Goal: Information Seeking & Learning: Learn about a topic

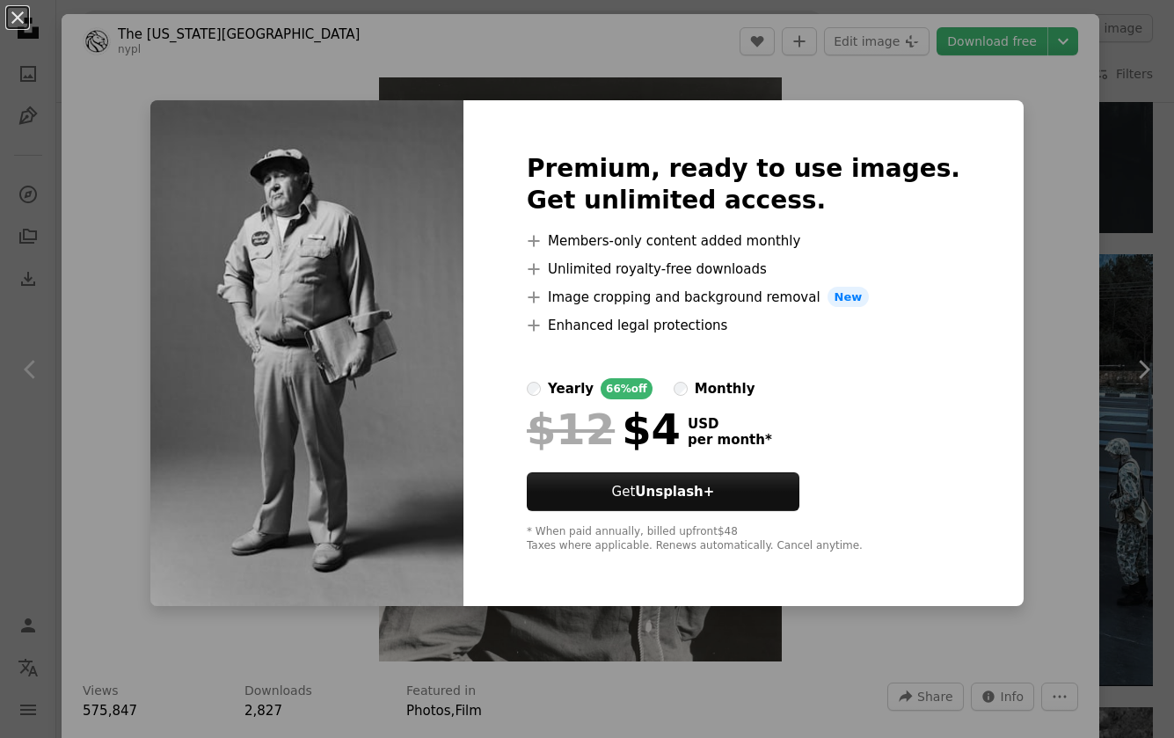
scroll to position [1189, 0]
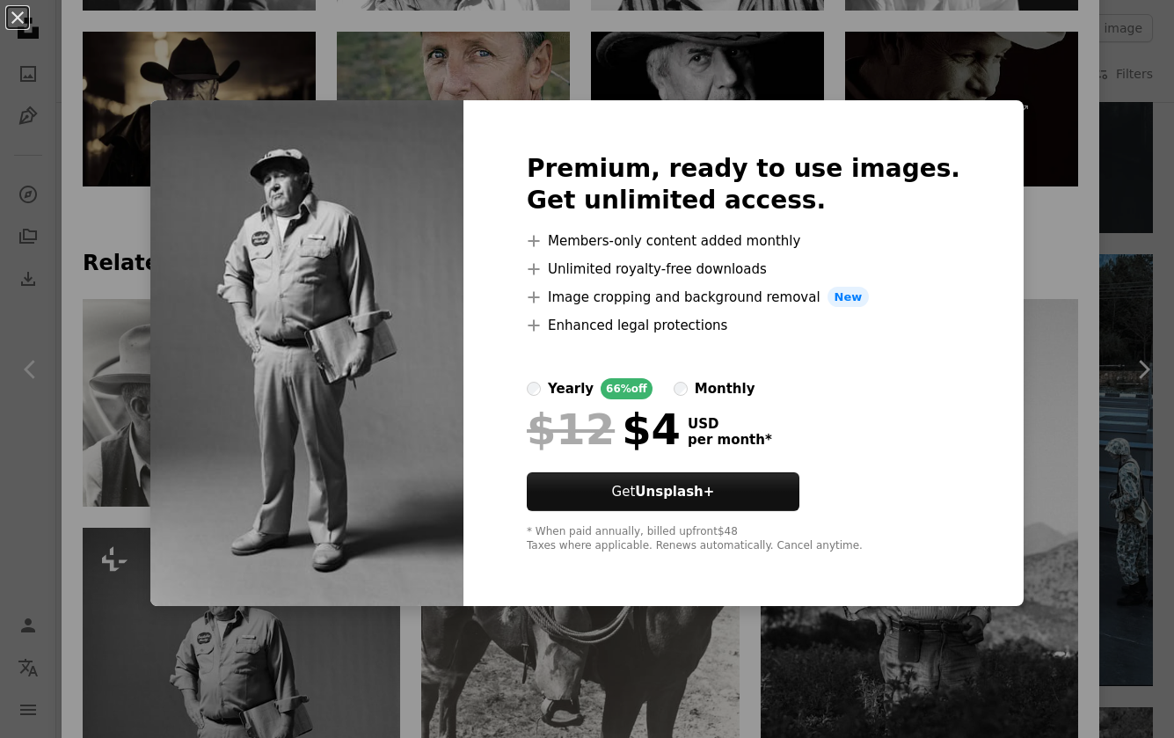
click at [306, 68] on div "An X shape Premium, ready to use images. Get unlimited access. A plus sign Memb…" at bounding box center [587, 369] width 1174 height 738
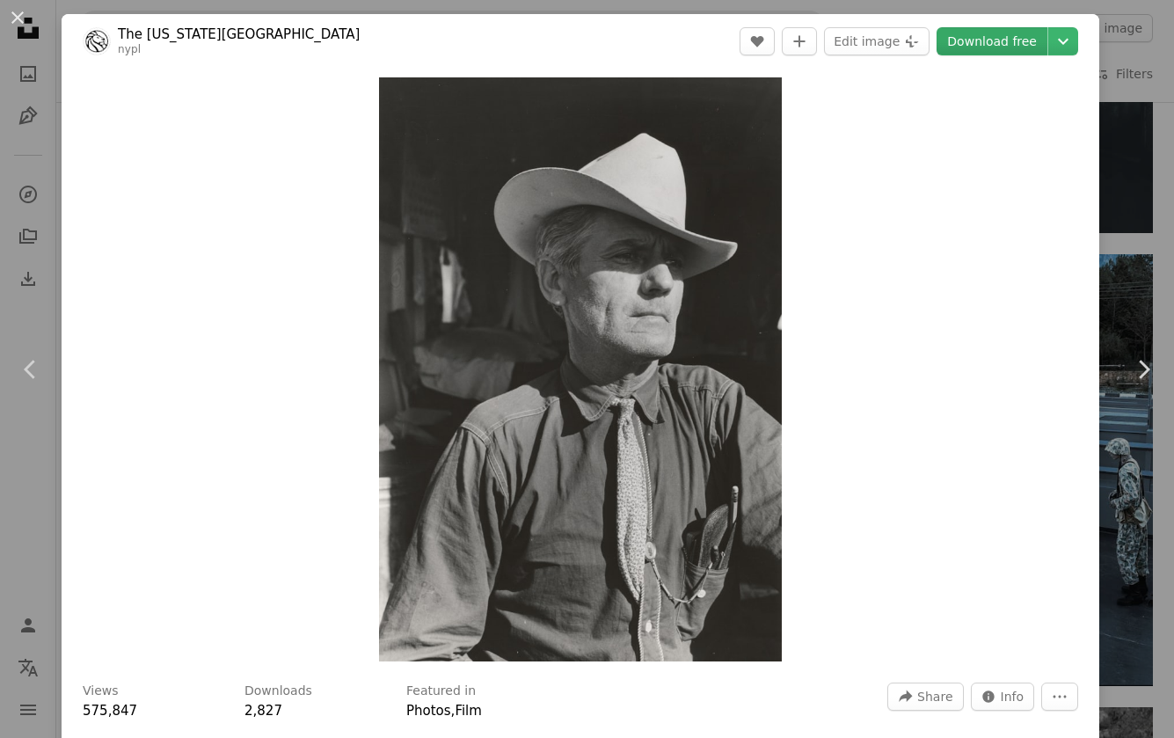
click at [999, 49] on link "Download free" at bounding box center [992, 41] width 111 height 28
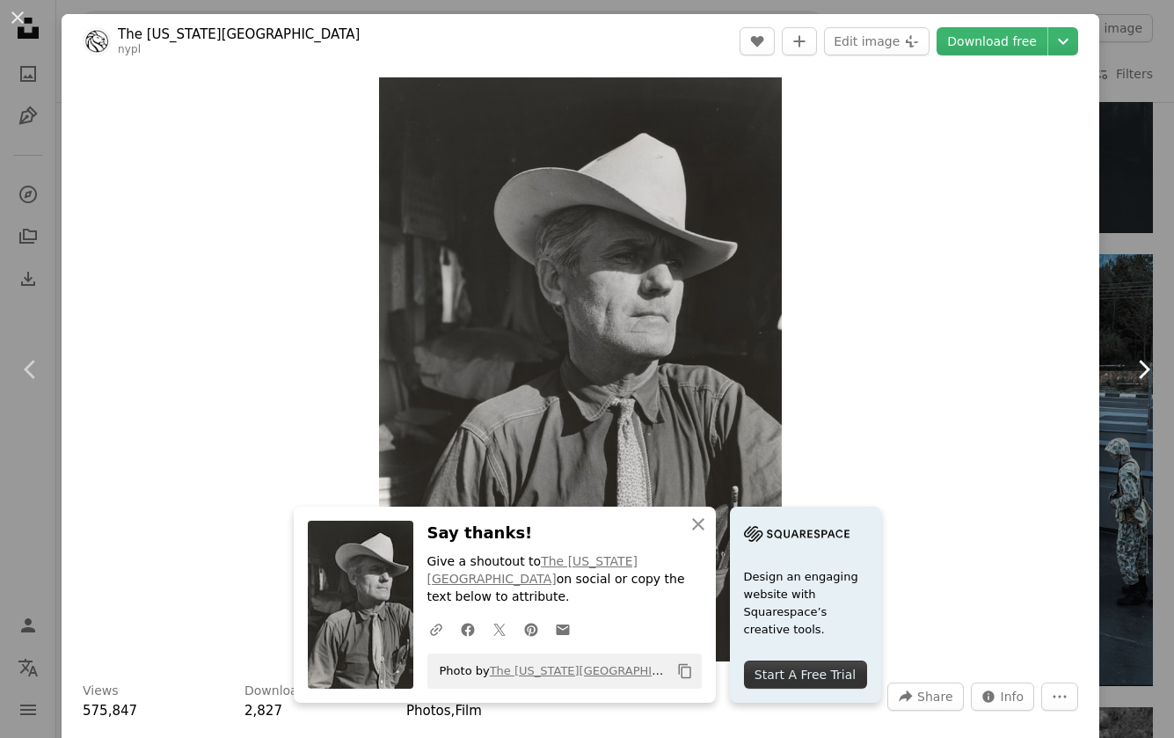
click at [1113, 290] on link "Chevron right" at bounding box center [1144, 369] width 62 height 169
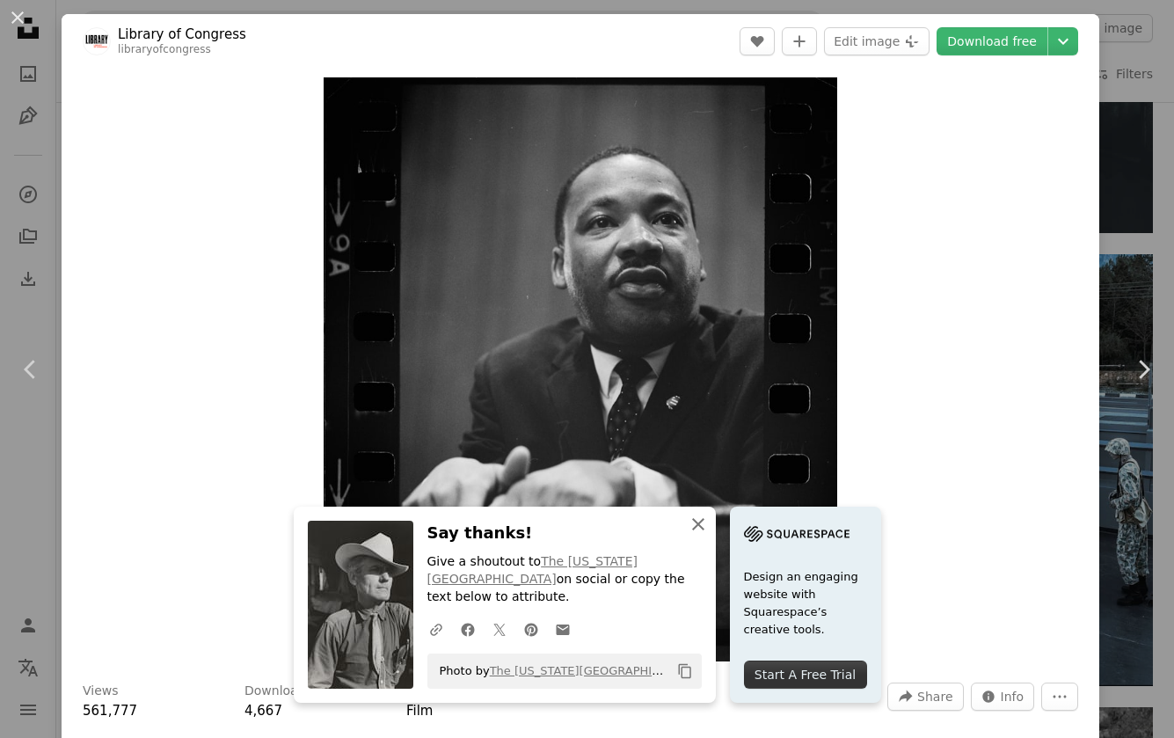
click at [709, 535] on icon "An X shape" at bounding box center [698, 524] width 21 height 21
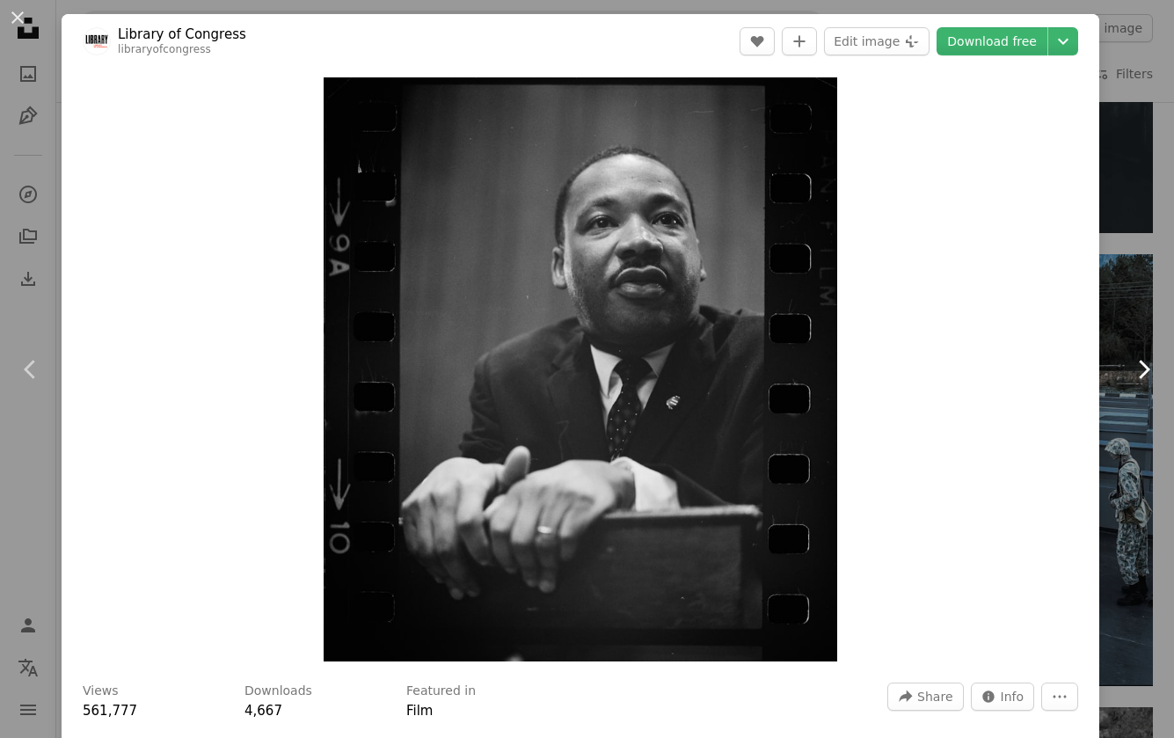
click at [1130, 360] on icon "Chevron right" at bounding box center [1144, 369] width 28 height 28
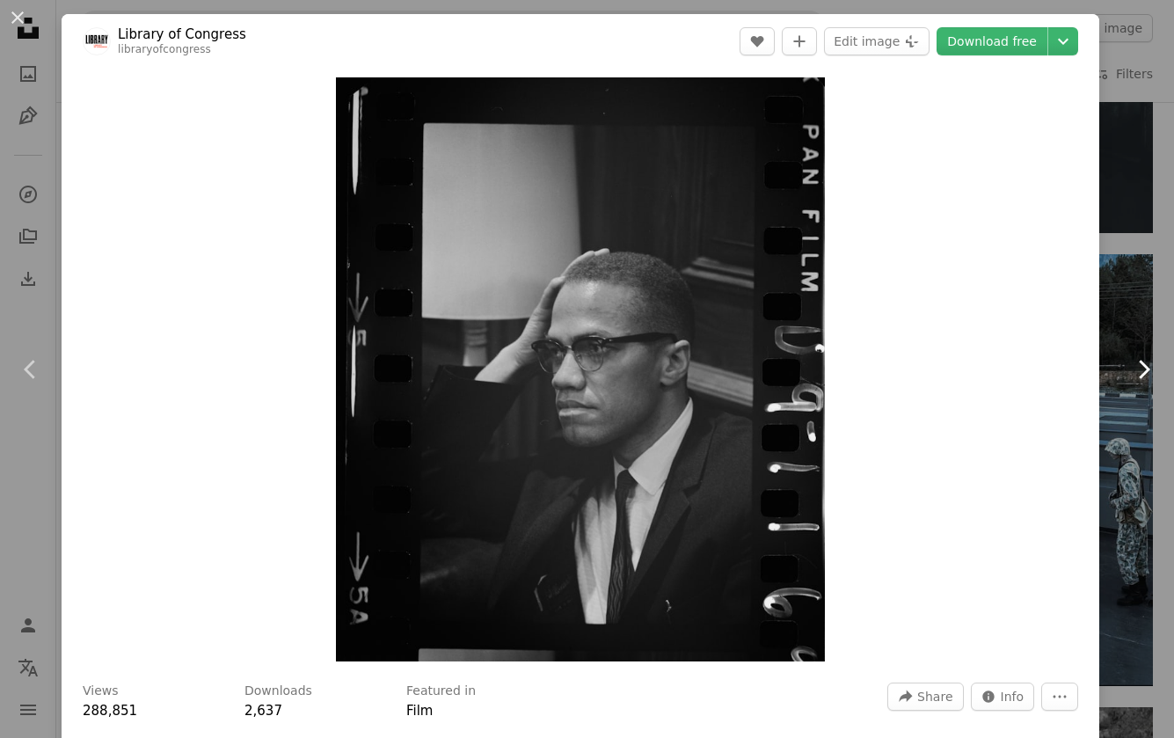
click at [1130, 360] on icon "Chevron right" at bounding box center [1144, 369] width 28 height 28
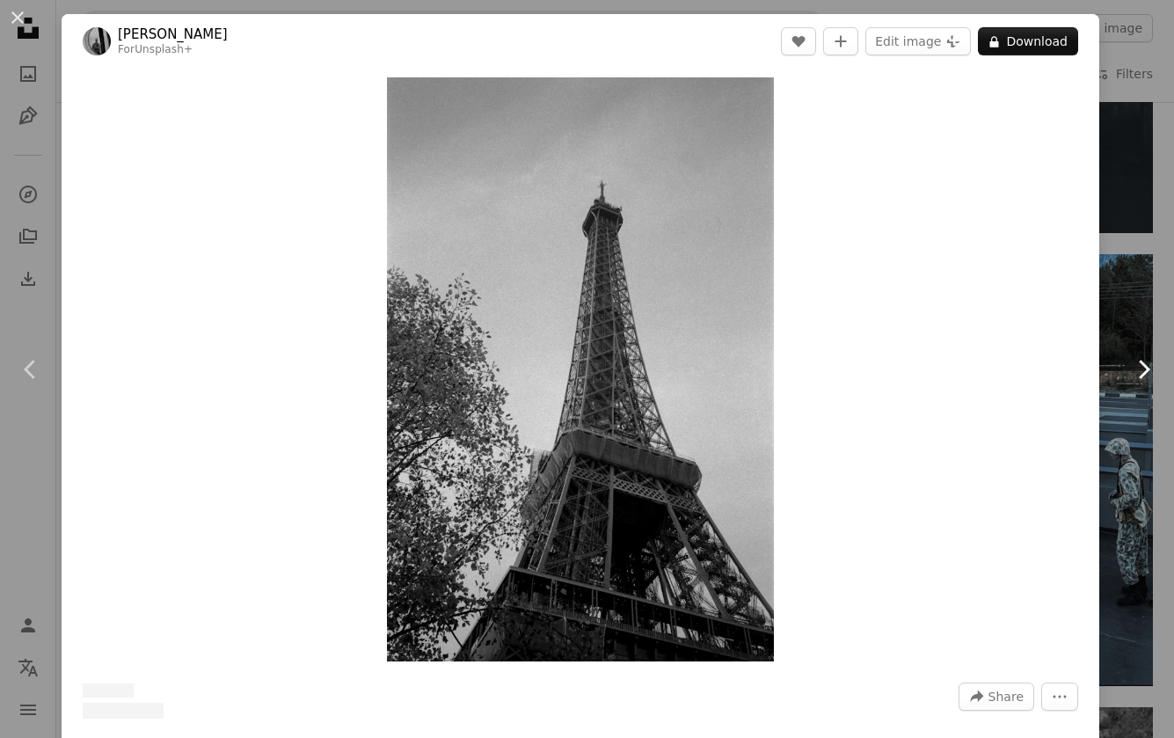
click at [1130, 360] on icon "Chevron right" at bounding box center [1144, 369] width 28 height 28
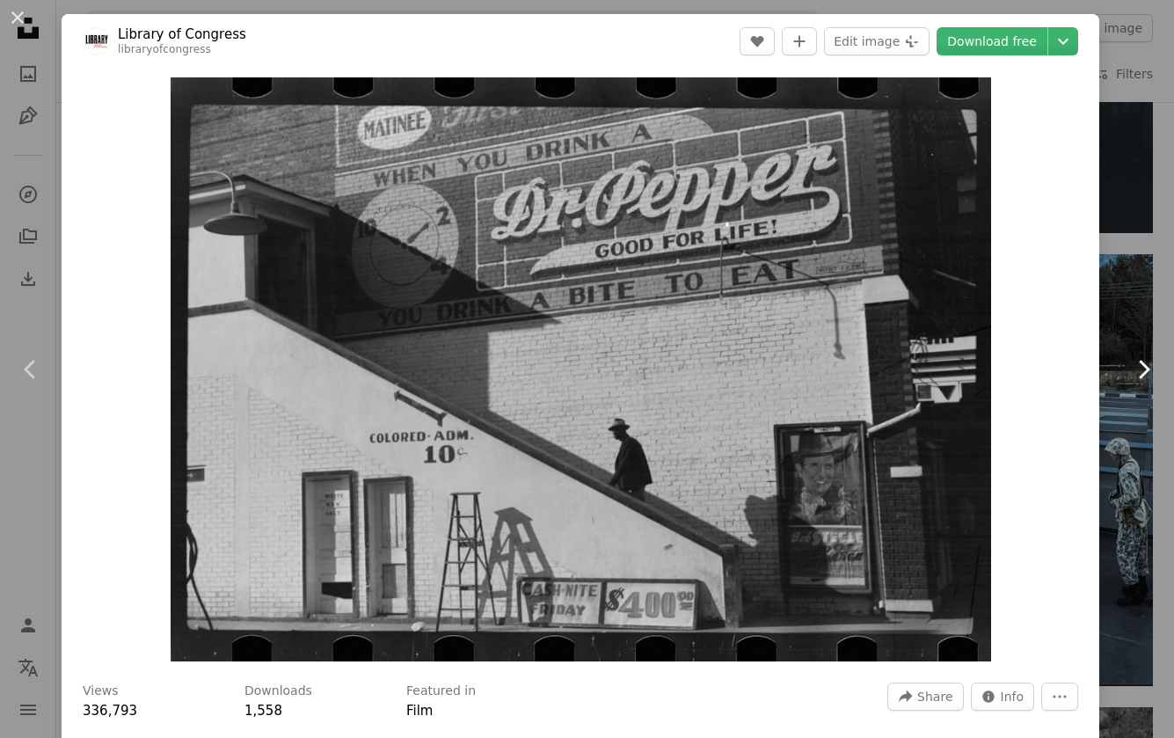
click at [1130, 360] on icon "Chevron right" at bounding box center [1144, 369] width 28 height 28
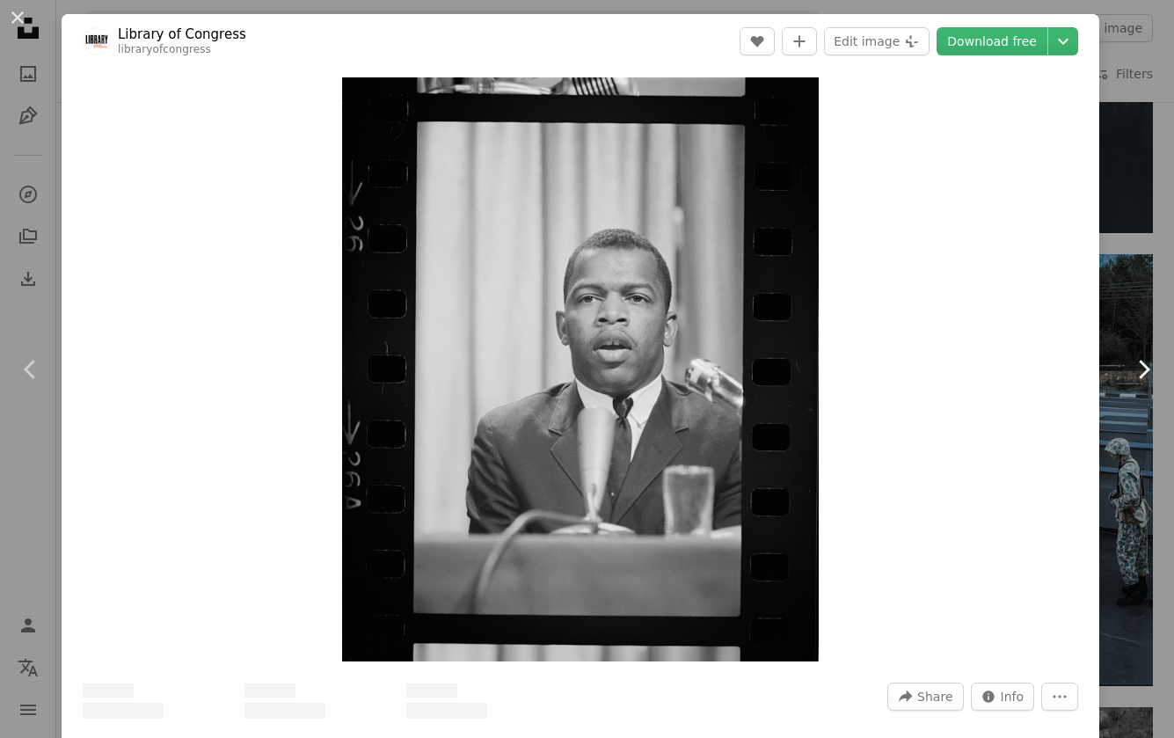
click at [1130, 360] on icon "Chevron right" at bounding box center [1144, 369] width 28 height 28
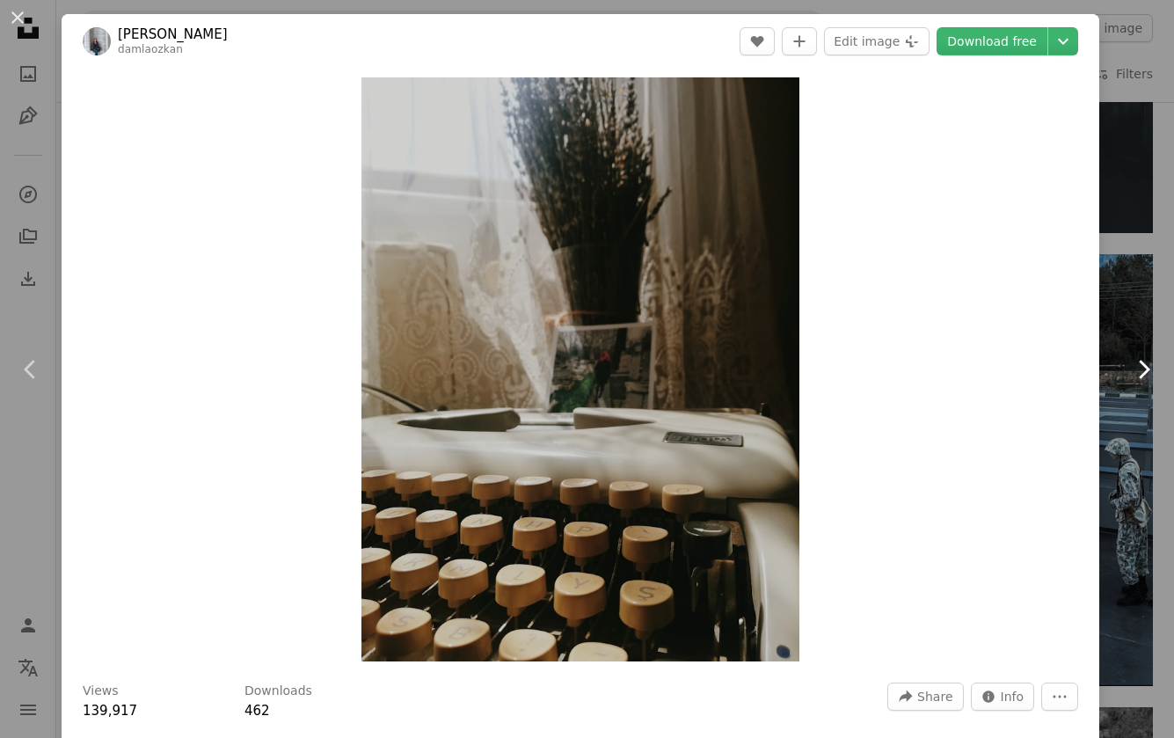
click at [1130, 360] on icon "Chevron right" at bounding box center [1144, 369] width 28 height 28
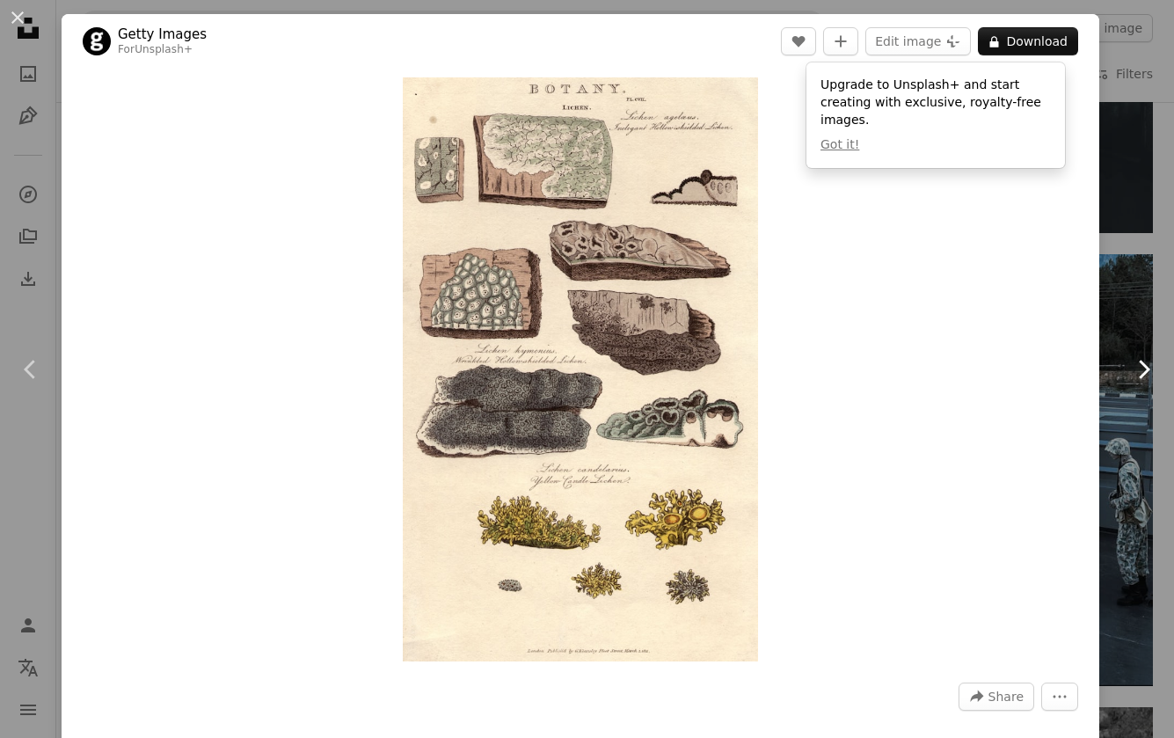
click at [1130, 364] on icon "Chevron right" at bounding box center [1144, 369] width 28 height 28
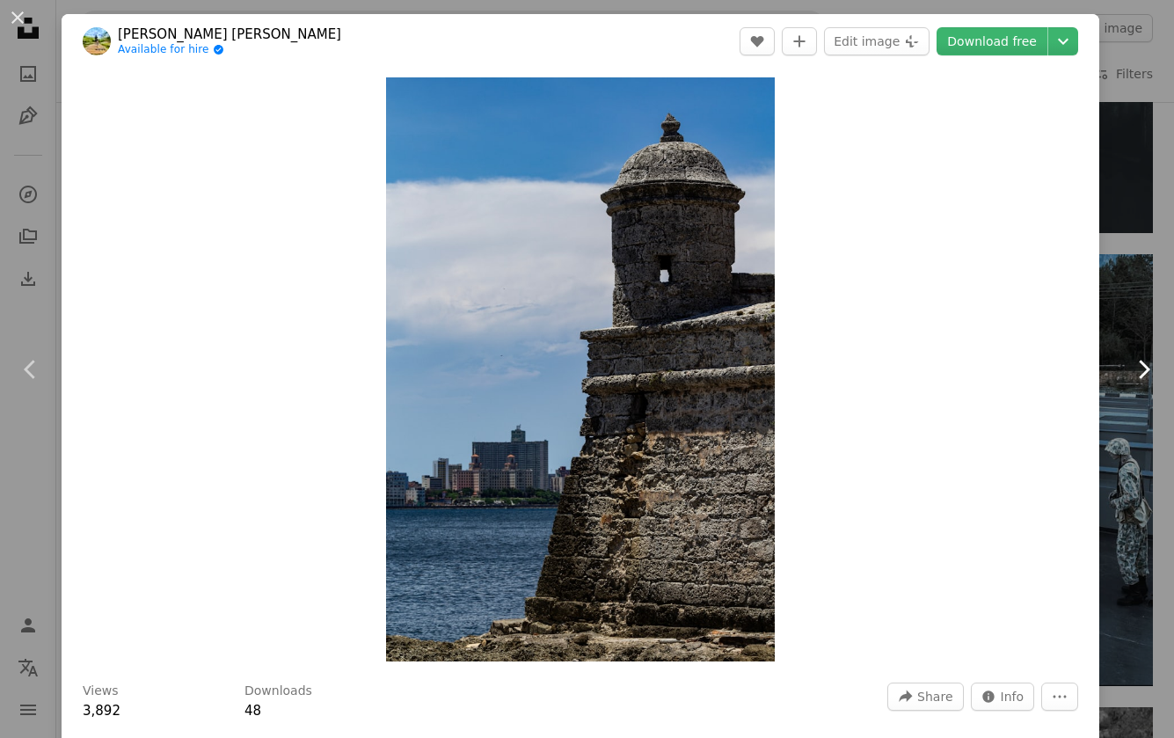
click at [1139, 369] on icon at bounding box center [1144, 369] width 11 height 18
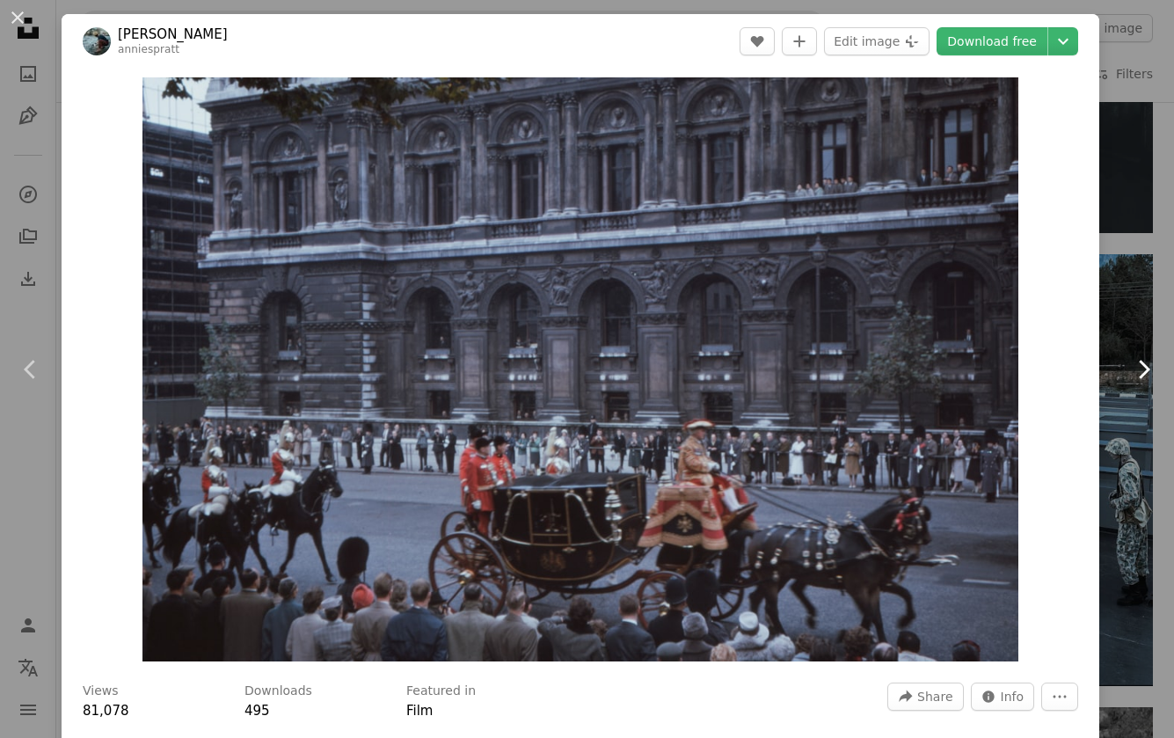
click at [1130, 379] on icon "Chevron right" at bounding box center [1144, 369] width 28 height 28
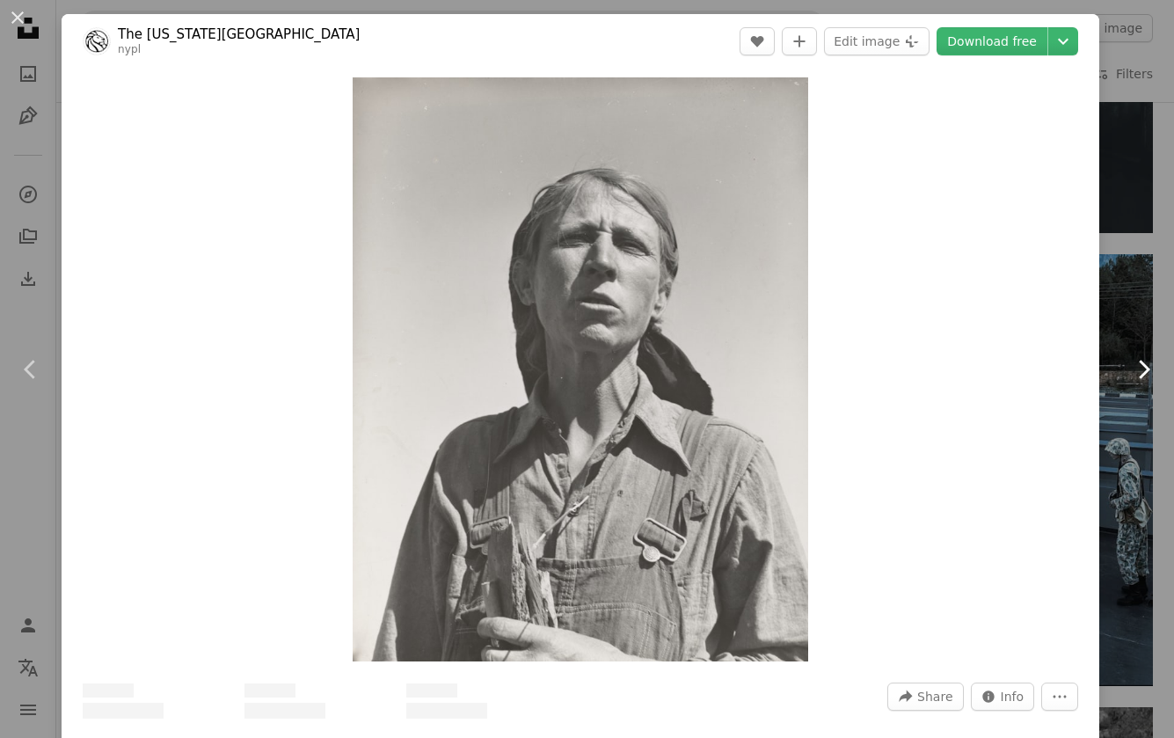
click at [1130, 379] on icon "Chevron right" at bounding box center [1144, 369] width 28 height 28
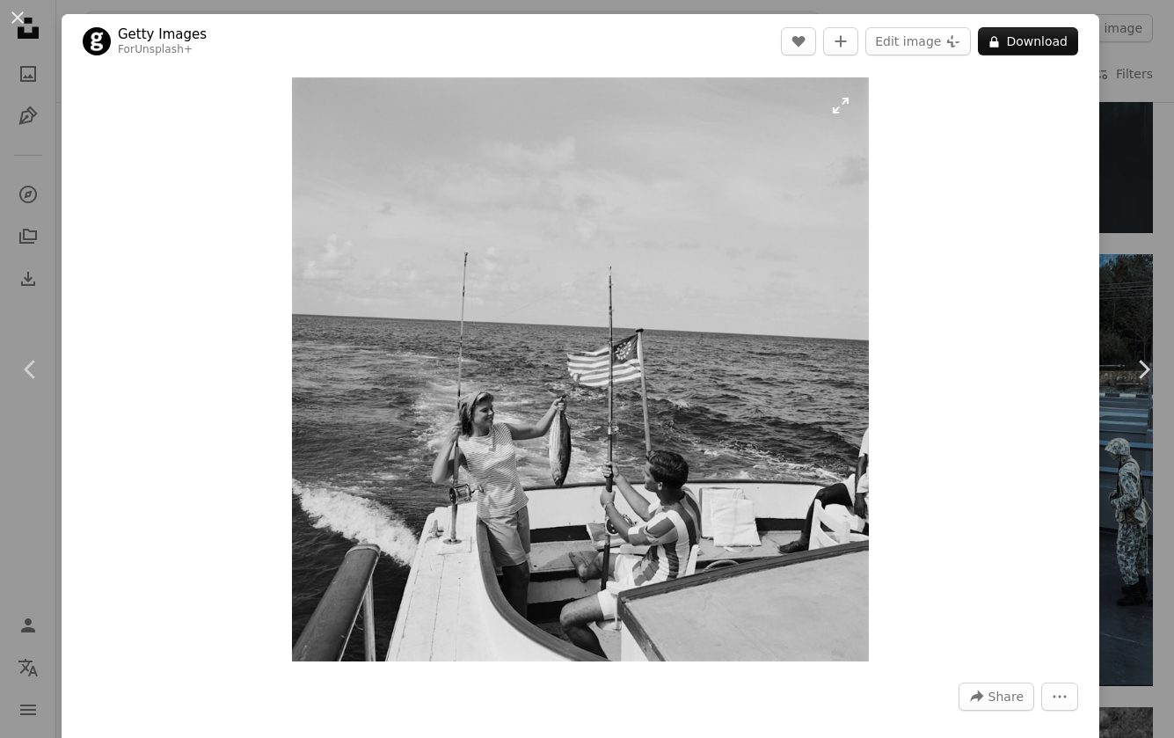
click at [775, 397] on img "Zoom in on this image" at bounding box center [580, 369] width 576 height 584
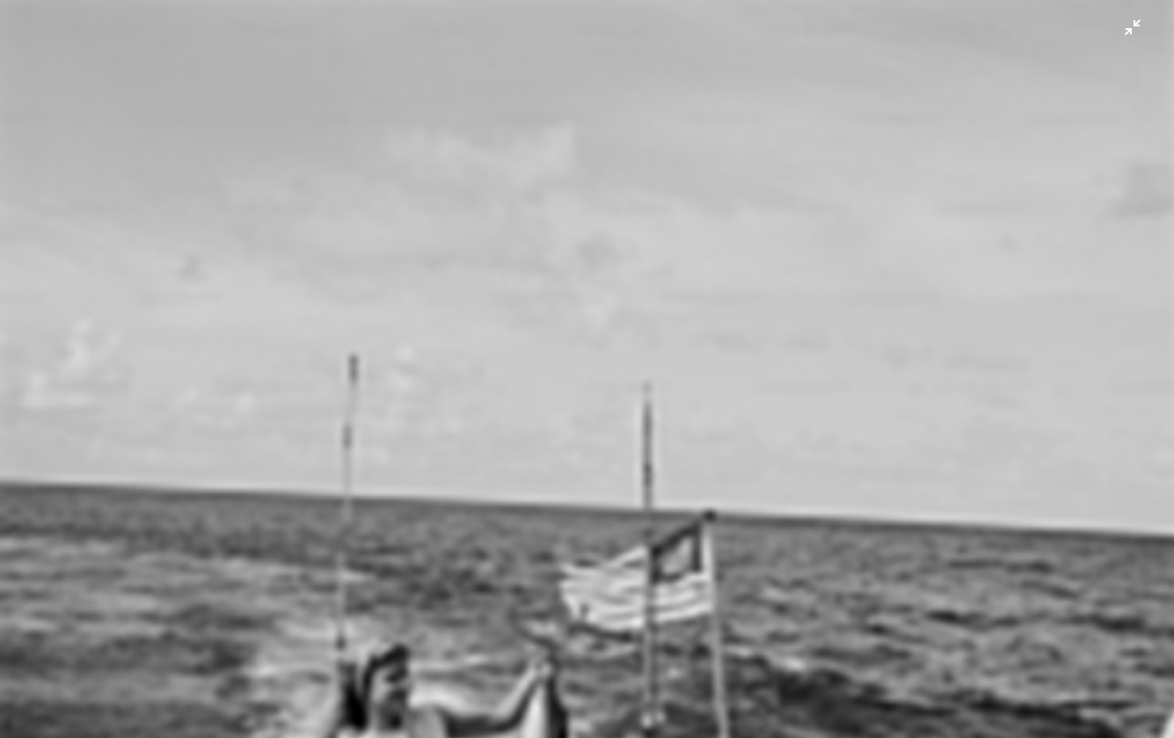
scroll to position [213, 0]
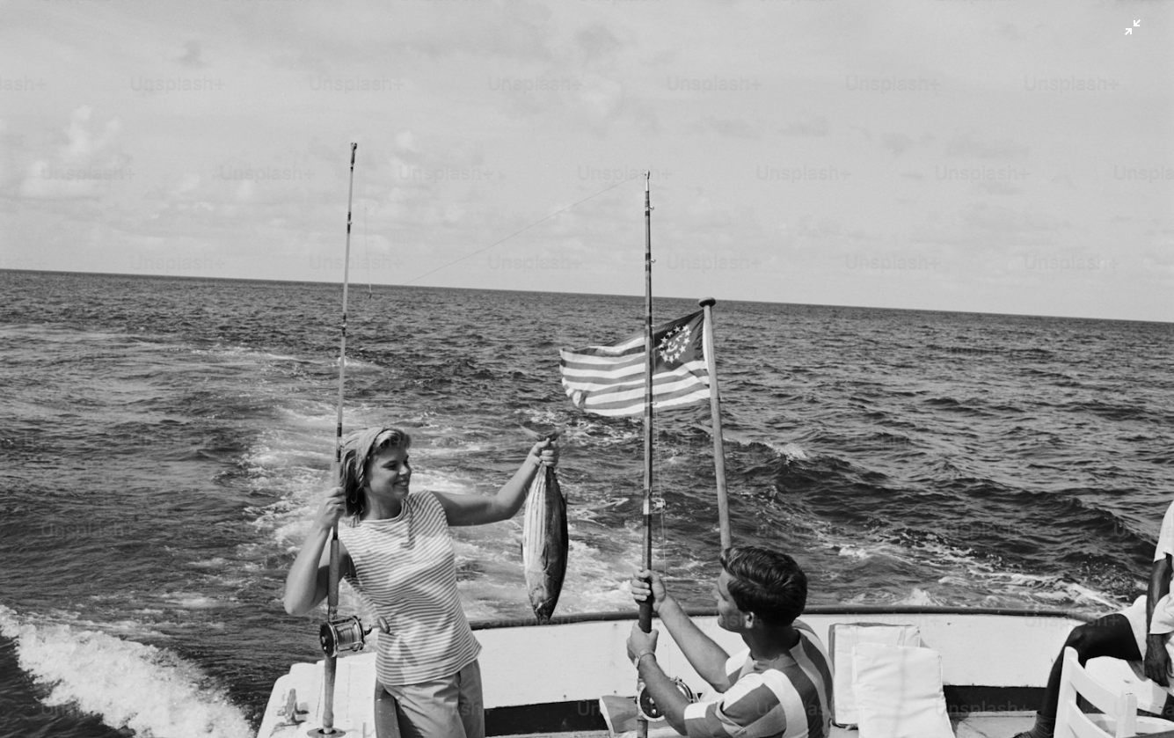
click at [1096, 54] on img "Zoom out on this image" at bounding box center [587, 382] width 1176 height 1192
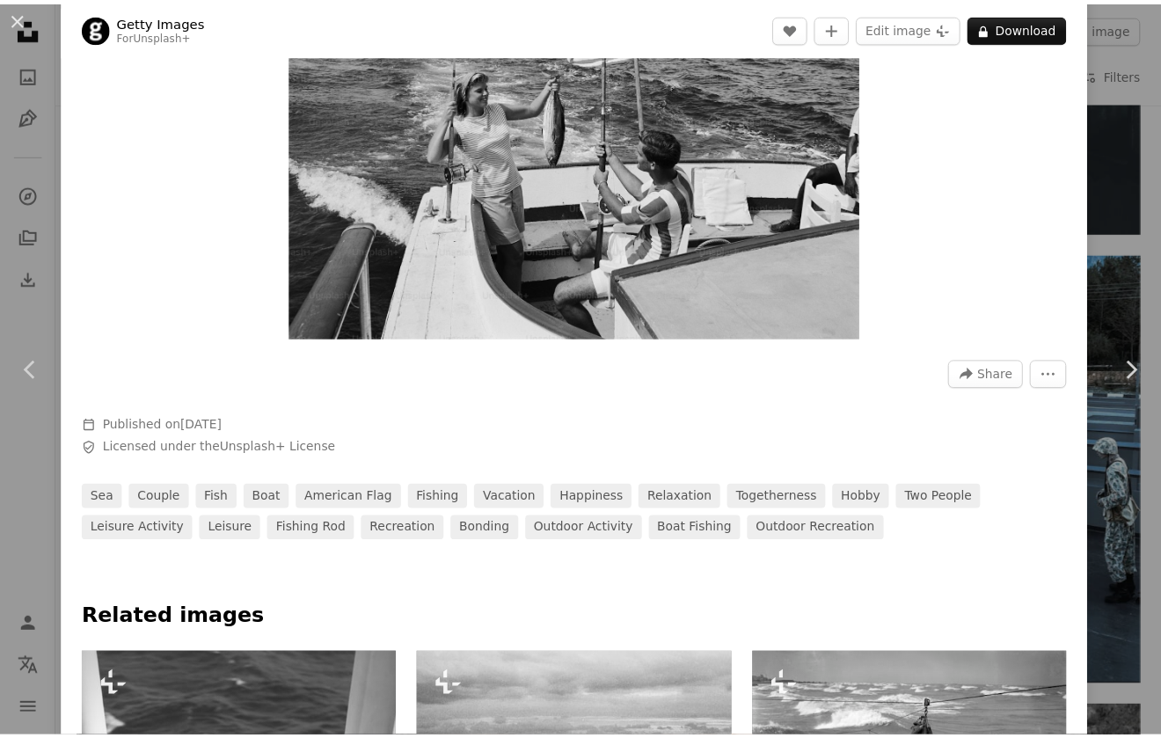
scroll to position [0, 0]
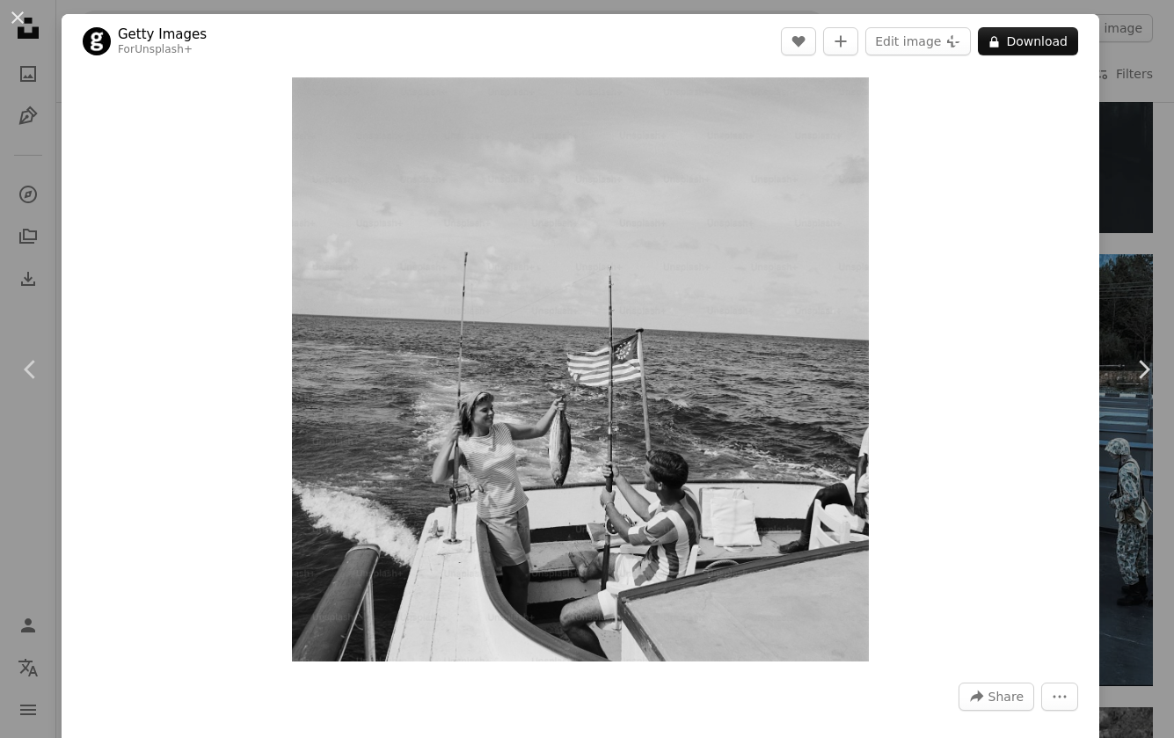
click at [1124, 175] on div "An X shape Chevron left Chevron right Getty Images For Unsplash+ A heart A plus…" at bounding box center [587, 369] width 1174 height 738
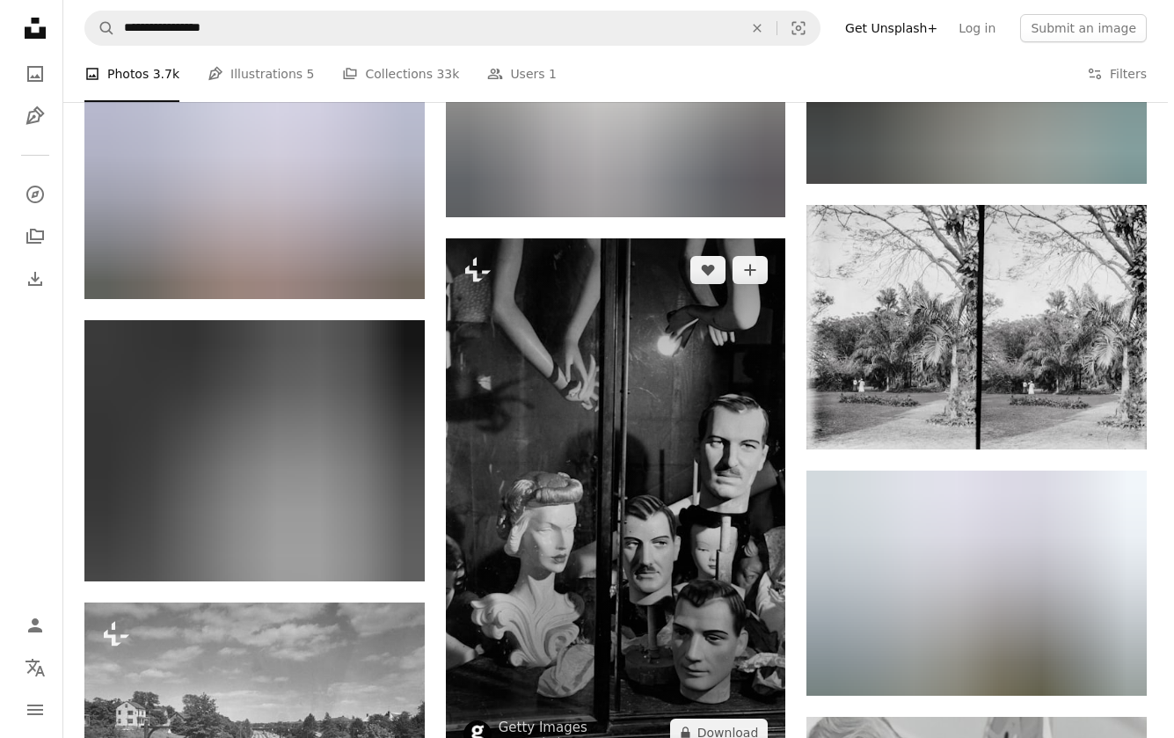
scroll to position [18227, 0]
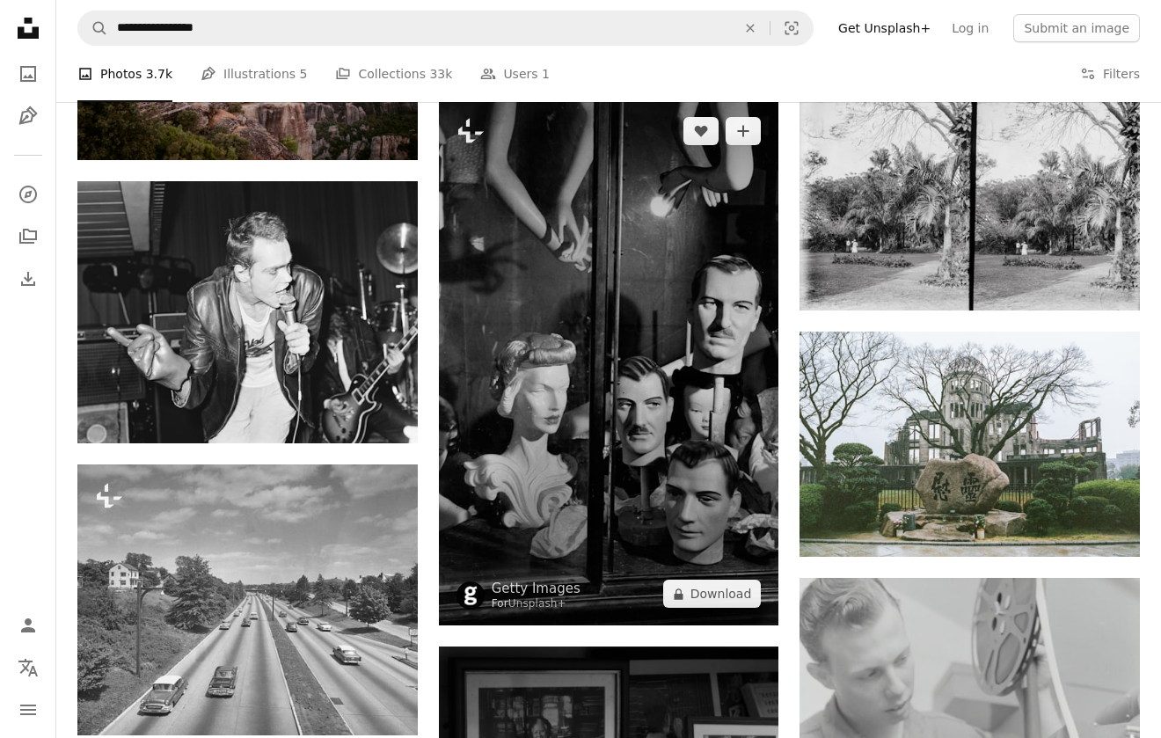
click at [641, 378] on img at bounding box center [609, 362] width 340 height 526
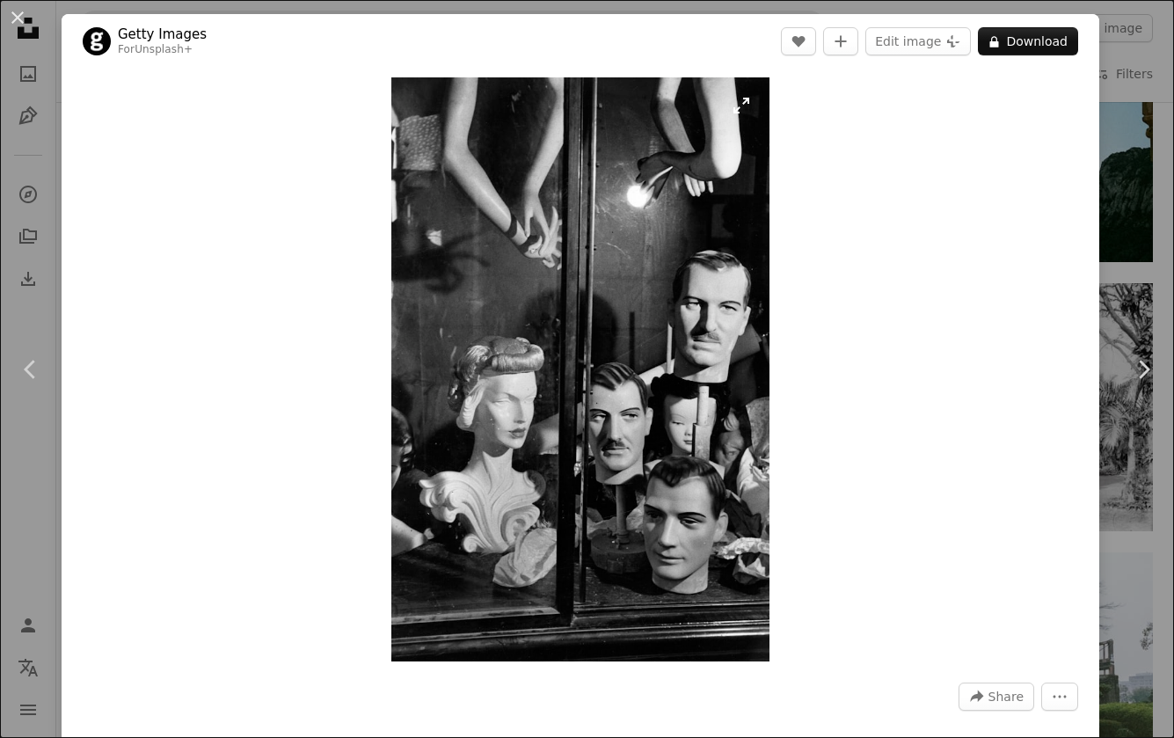
click at [684, 338] on img "Zoom in on this image" at bounding box center [579, 369] width 377 height 584
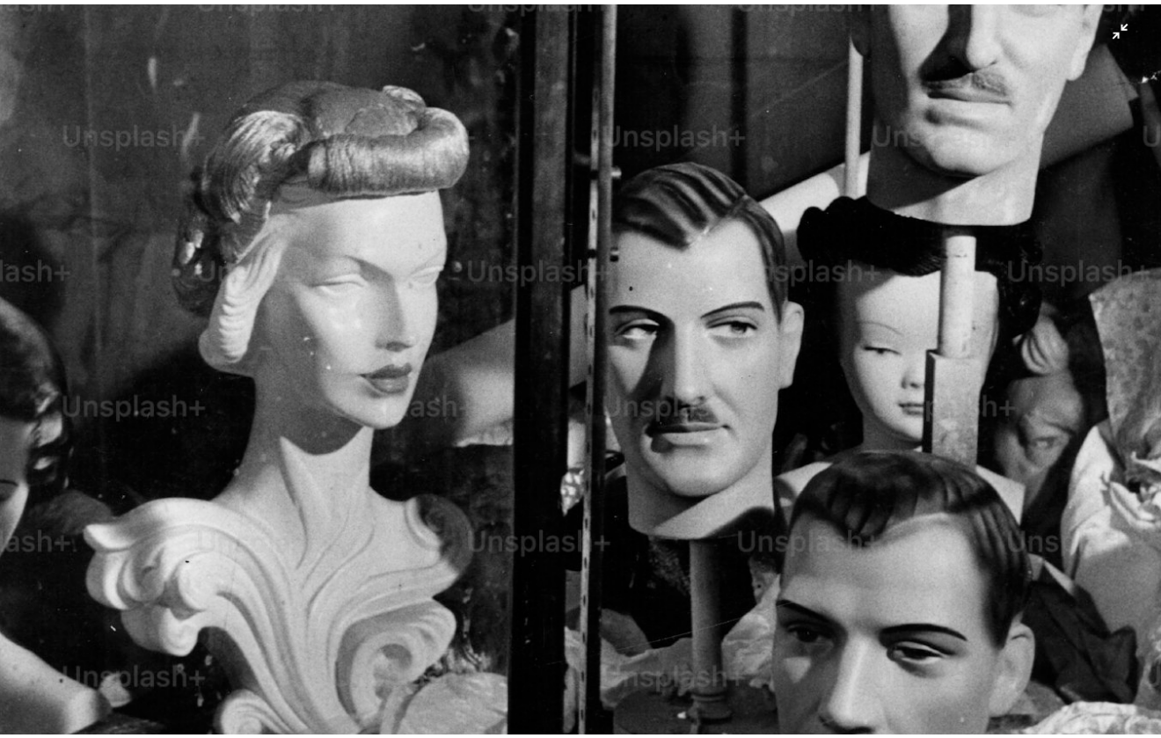
scroll to position [485, 0]
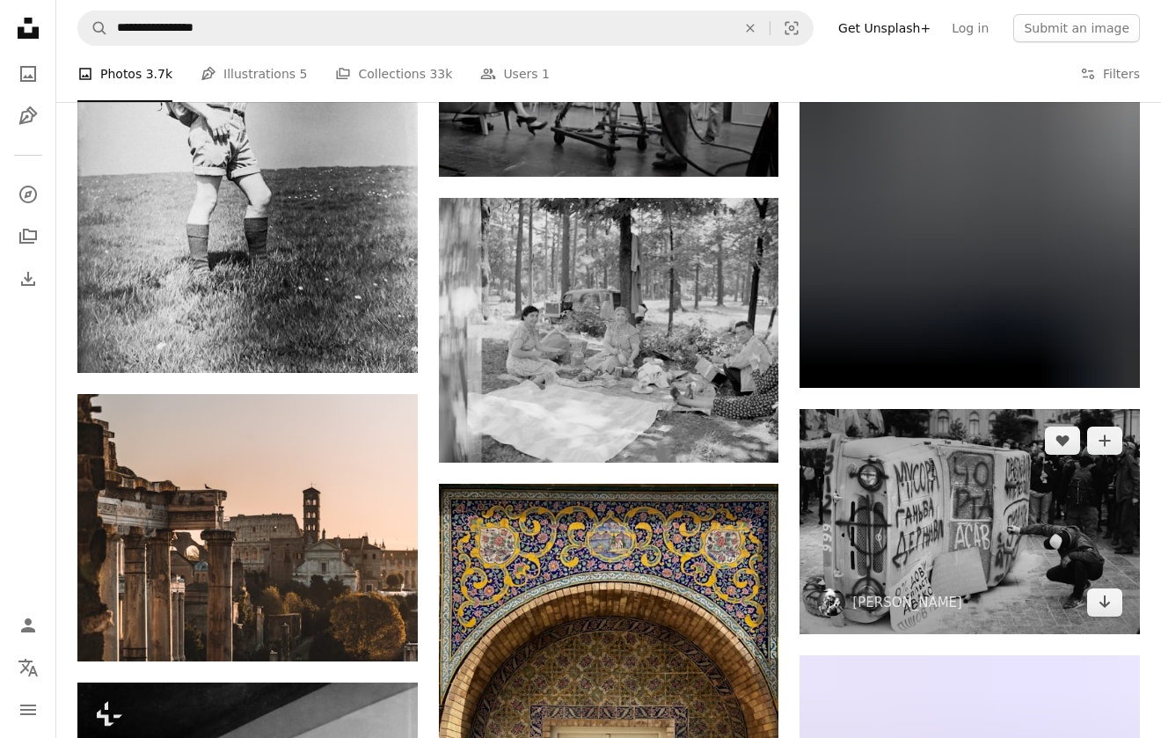
scroll to position [20885, 0]
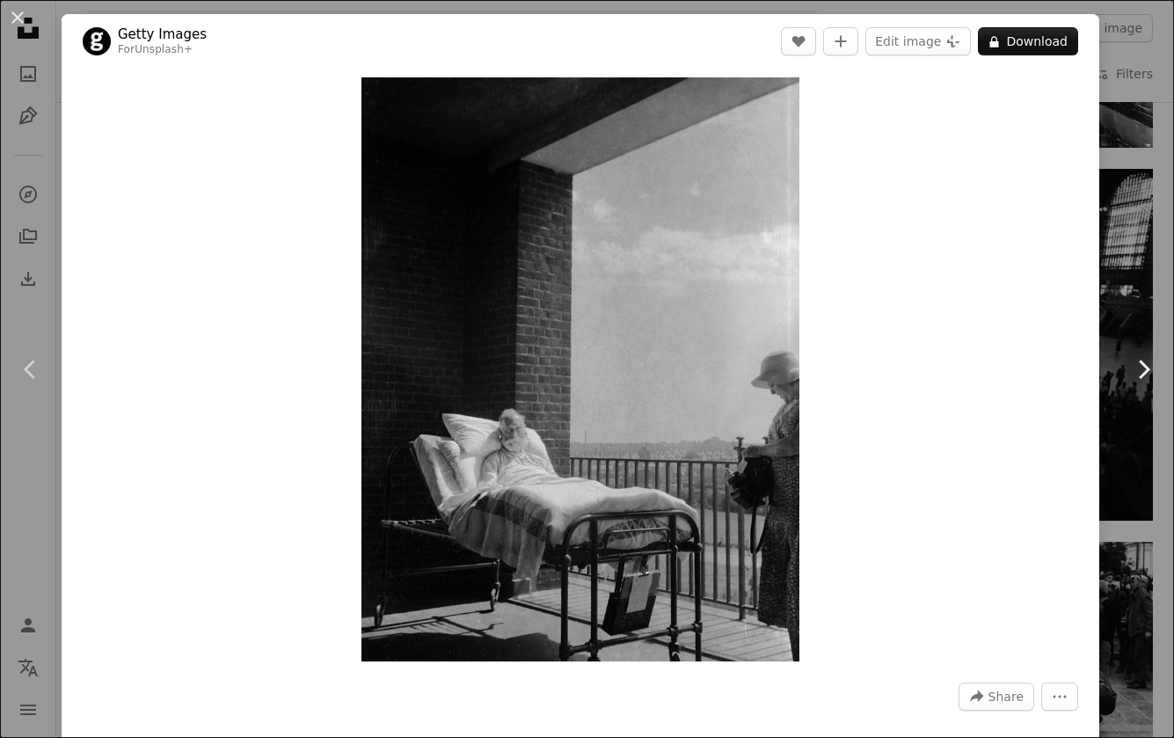
click at [1113, 394] on link "Chevron right" at bounding box center [1144, 369] width 62 height 169
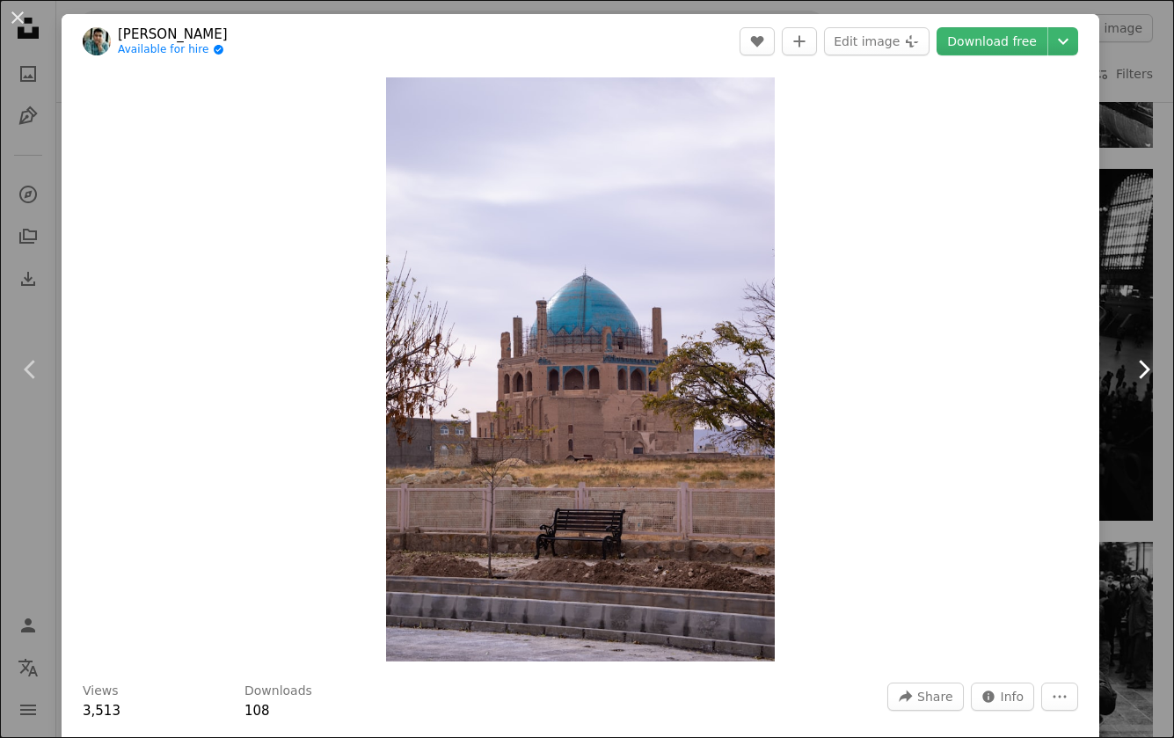
click at [1140, 340] on link "Chevron right" at bounding box center [1144, 369] width 62 height 169
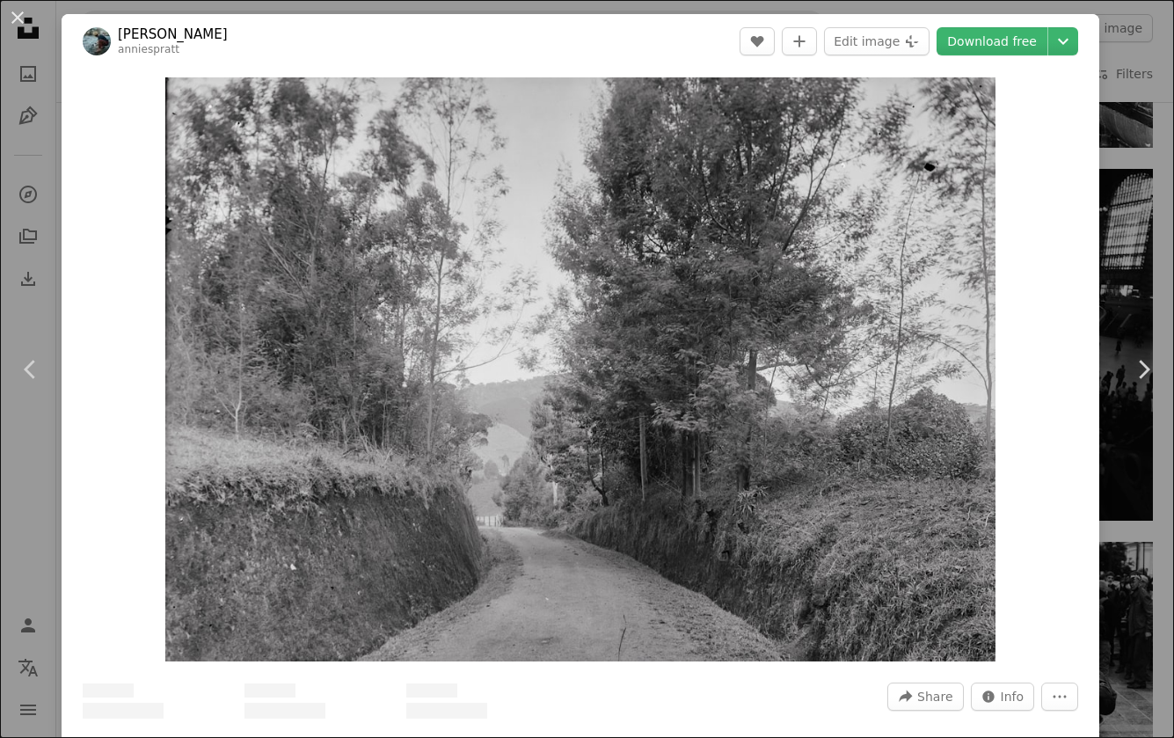
click at [28, 16] on button "An X shape" at bounding box center [17, 17] width 21 height 21
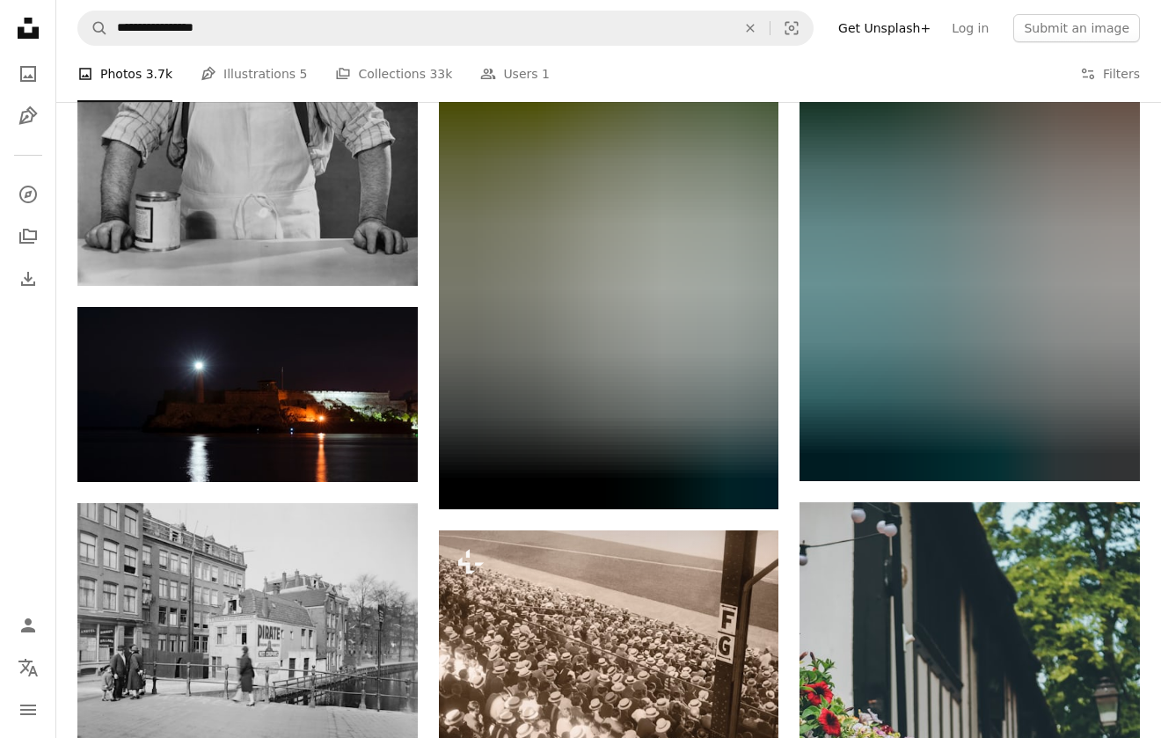
scroll to position [23742, 0]
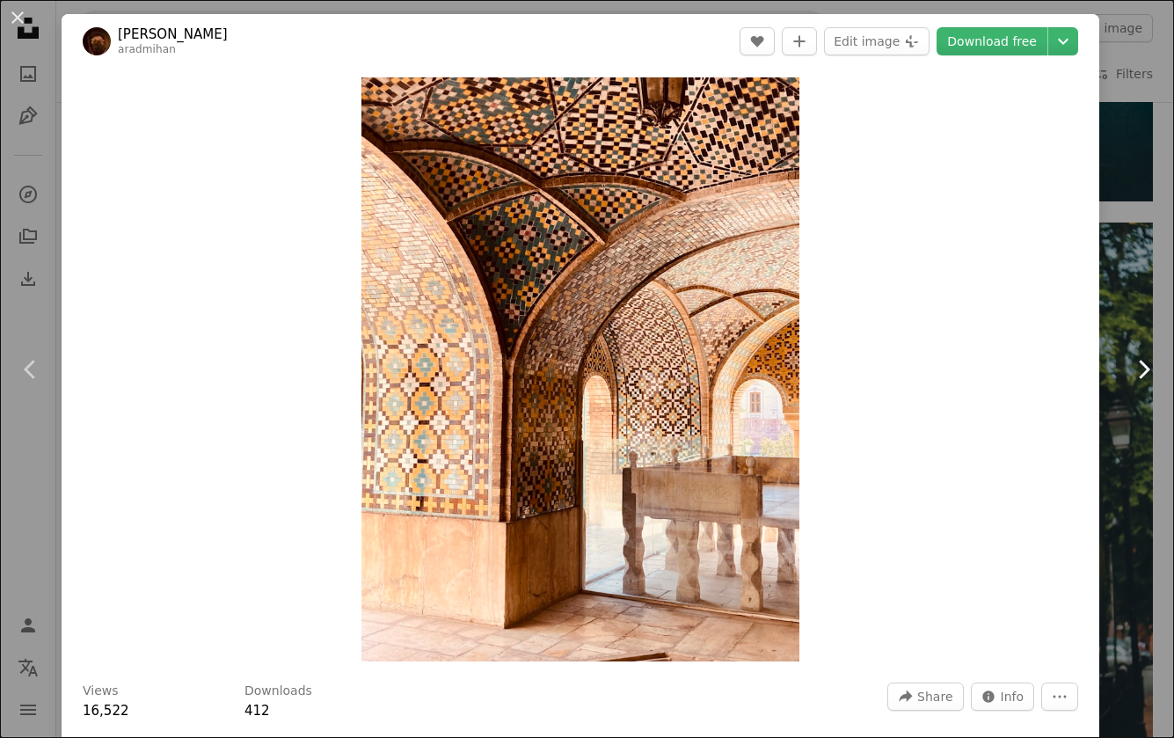
click at [1113, 321] on link "Chevron right" at bounding box center [1144, 369] width 62 height 169
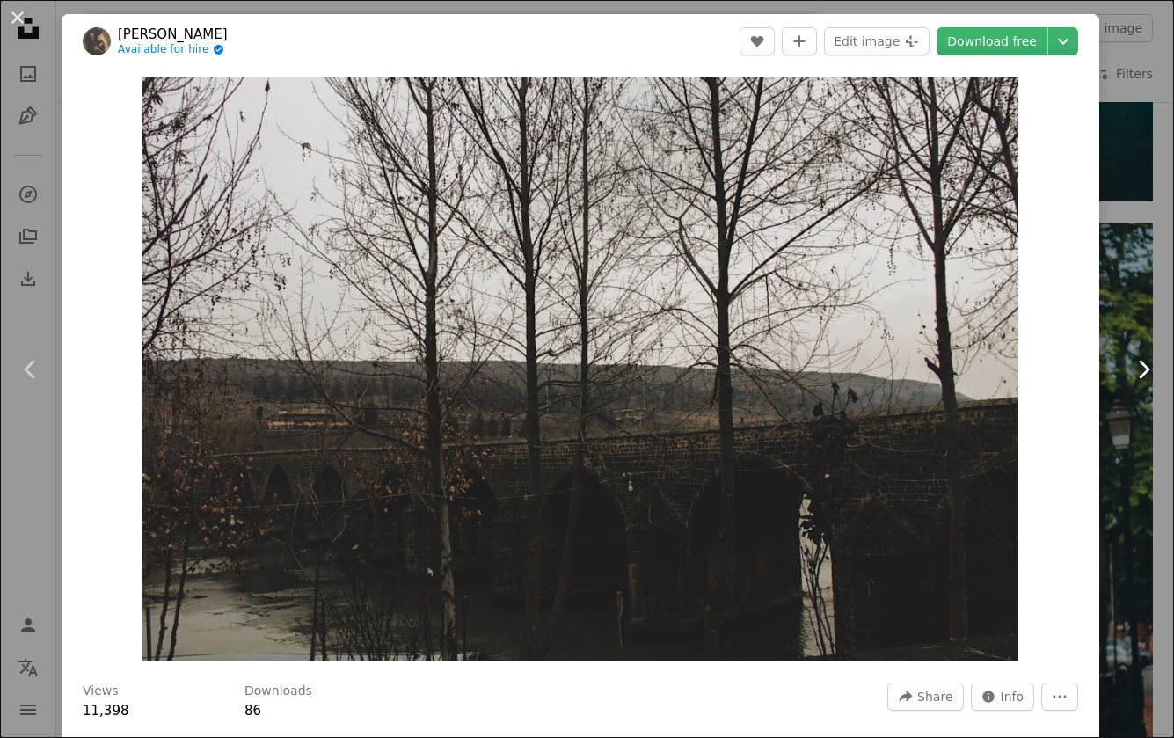
click at [1131, 331] on link "Chevron right" at bounding box center [1144, 369] width 62 height 169
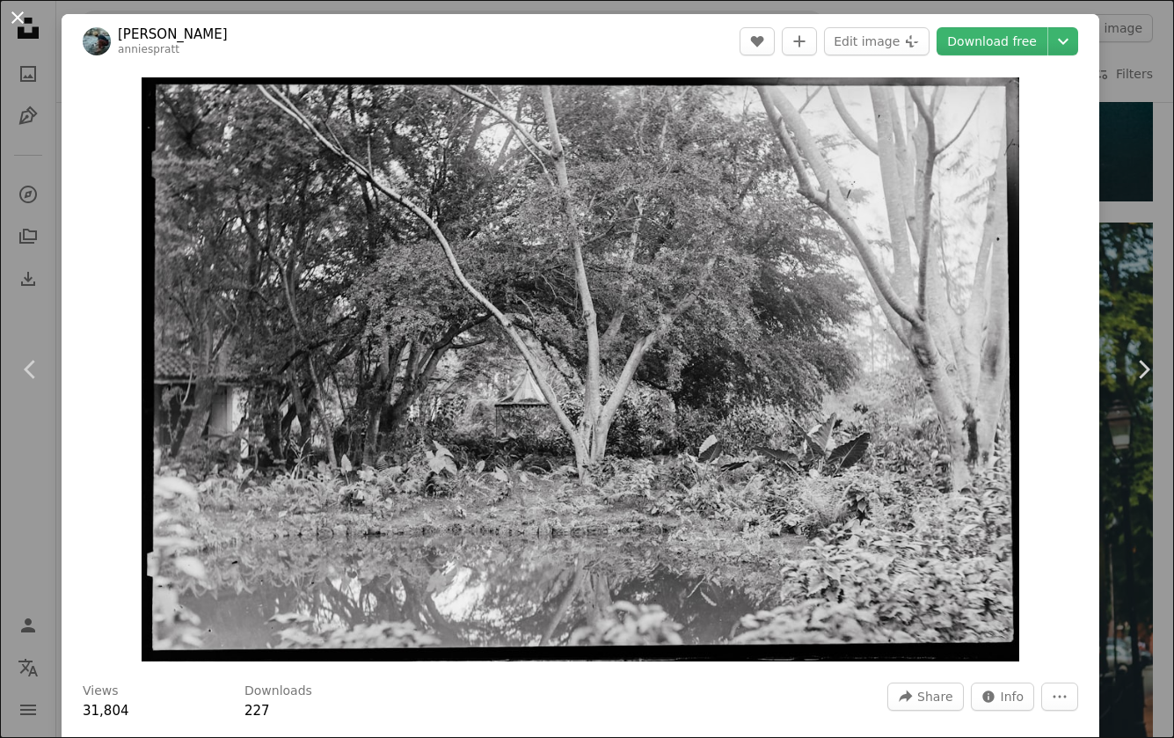
click at [11, 15] on button "An X shape" at bounding box center [17, 17] width 21 height 21
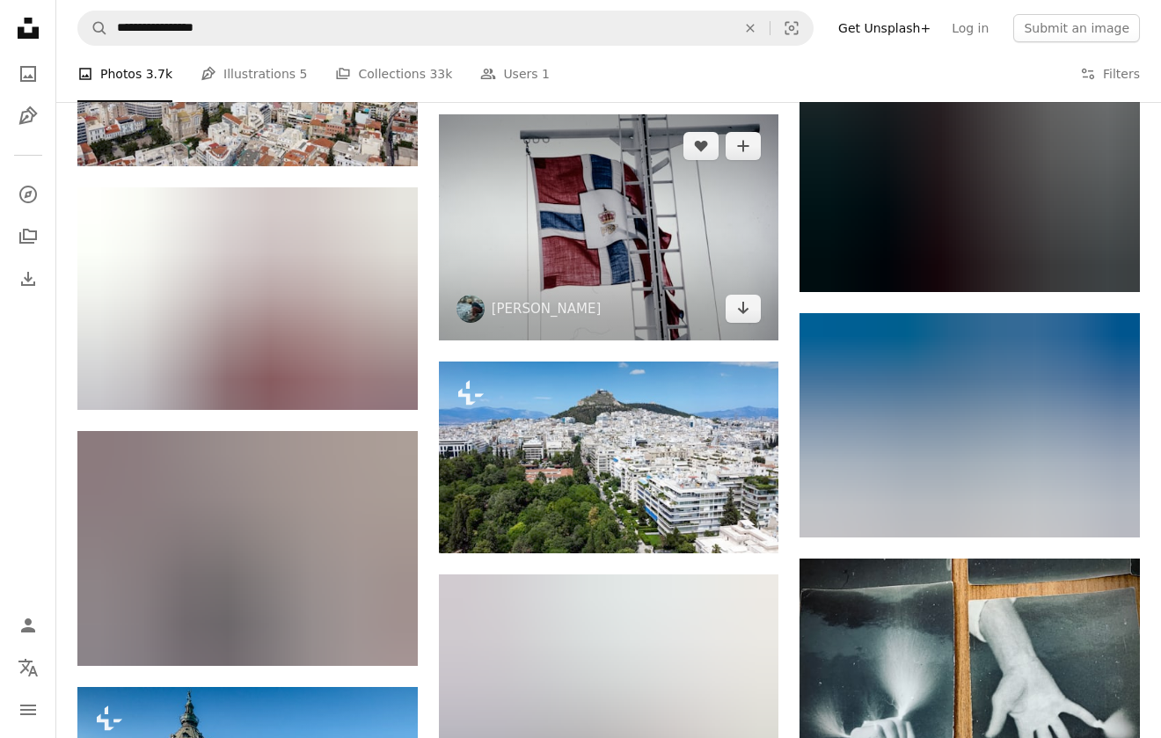
scroll to position [35312, 0]
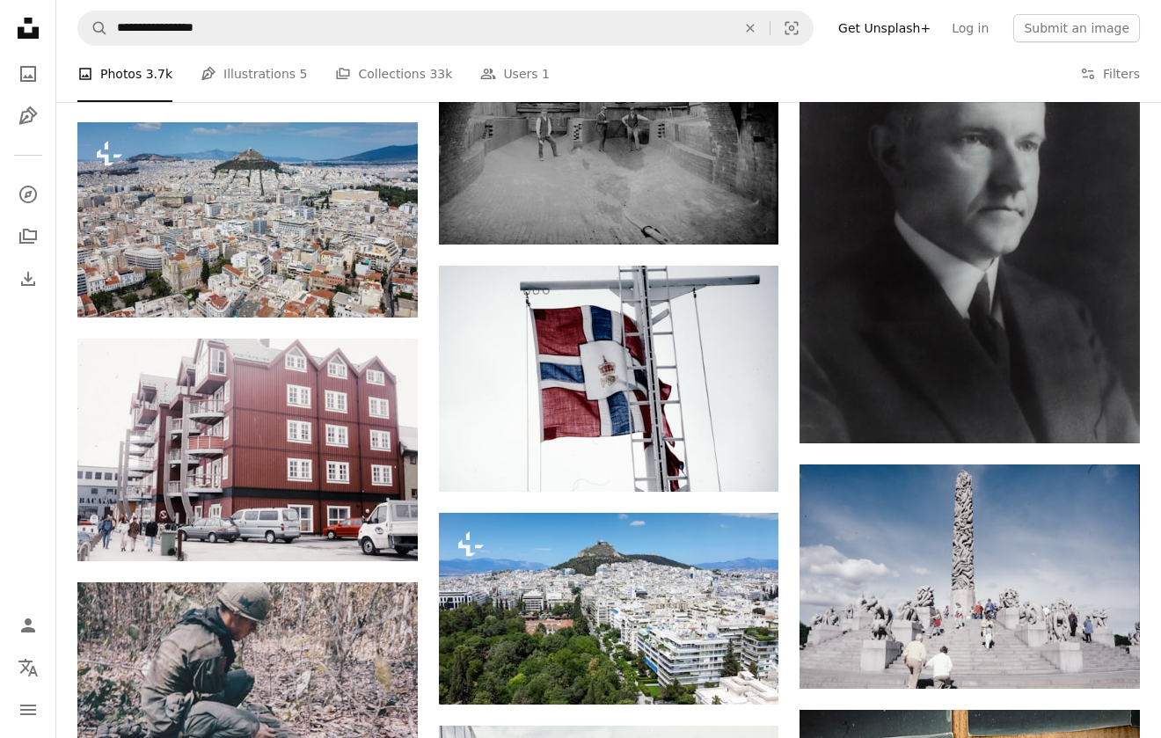
click at [895, 62] on div "A photo Photos 3.7k Pen Tool Illustrations 5 A stack of folders Collections 33k…" at bounding box center [608, 74] width 1063 height 56
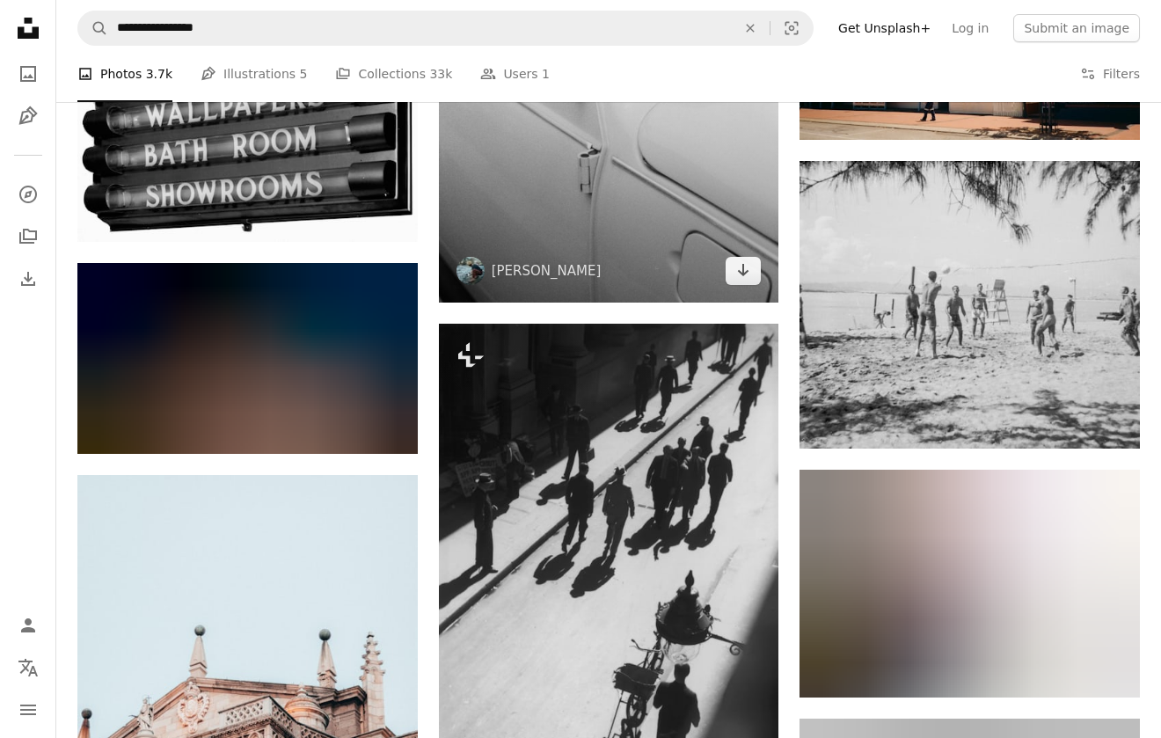
scroll to position [45689, 0]
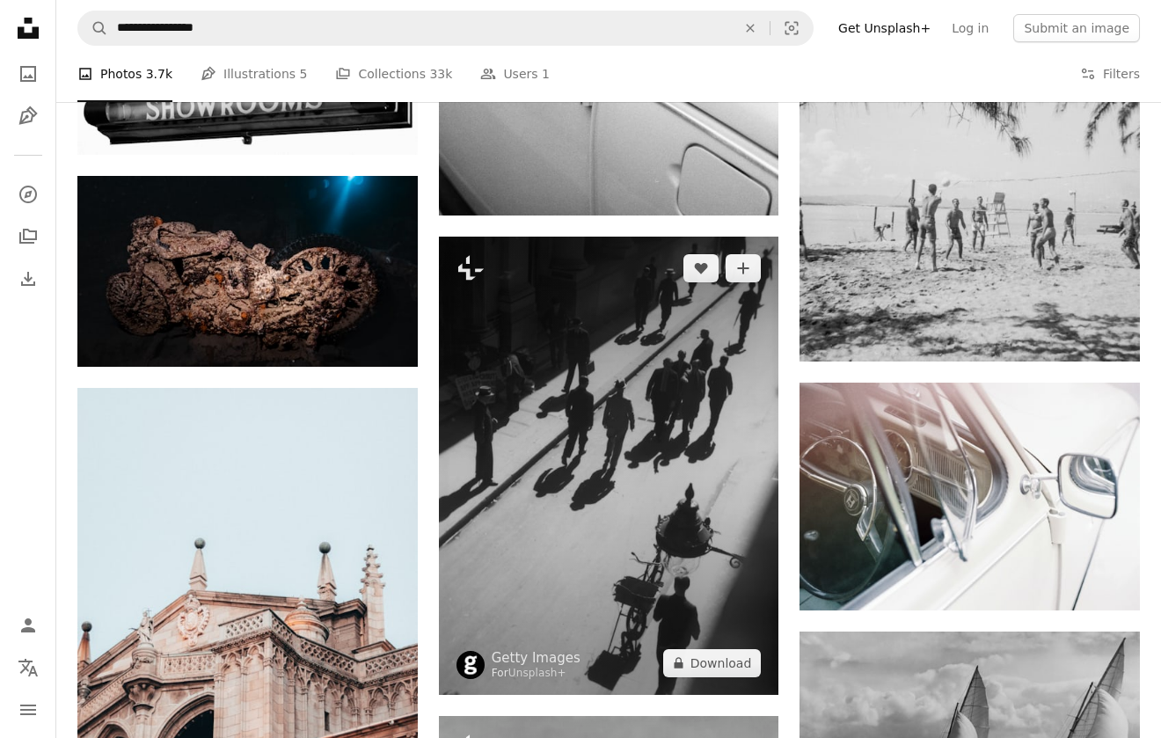
click at [666, 467] on img at bounding box center [609, 466] width 340 height 458
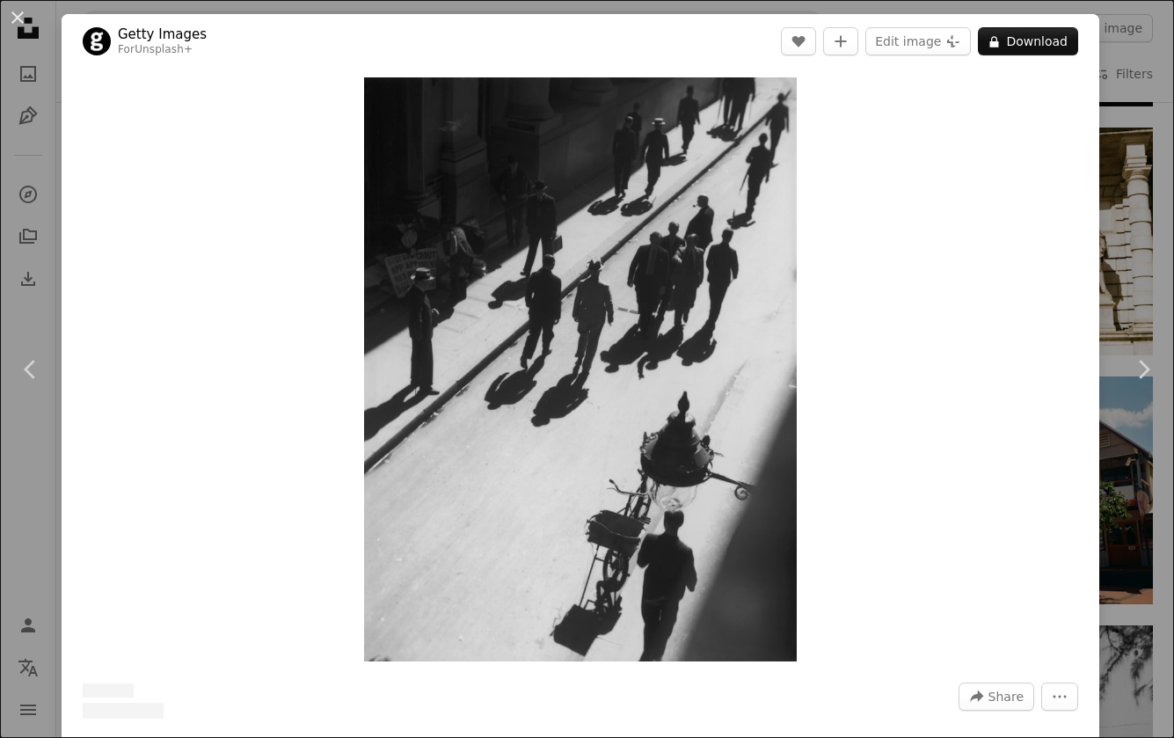
click at [957, 193] on div "Zoom in" at bounding box center [581, 370] width 1038 height 602
click at [979, 212] on div "Zoom in" at bounding box center [581, 370] width 1038 height 602
click at [1123, 82] on div "An X shape Chevron left Chevron right Getty Images For Unsplash+ A heart A plus…" at bounding box center [587, 369] width 1174 height 738
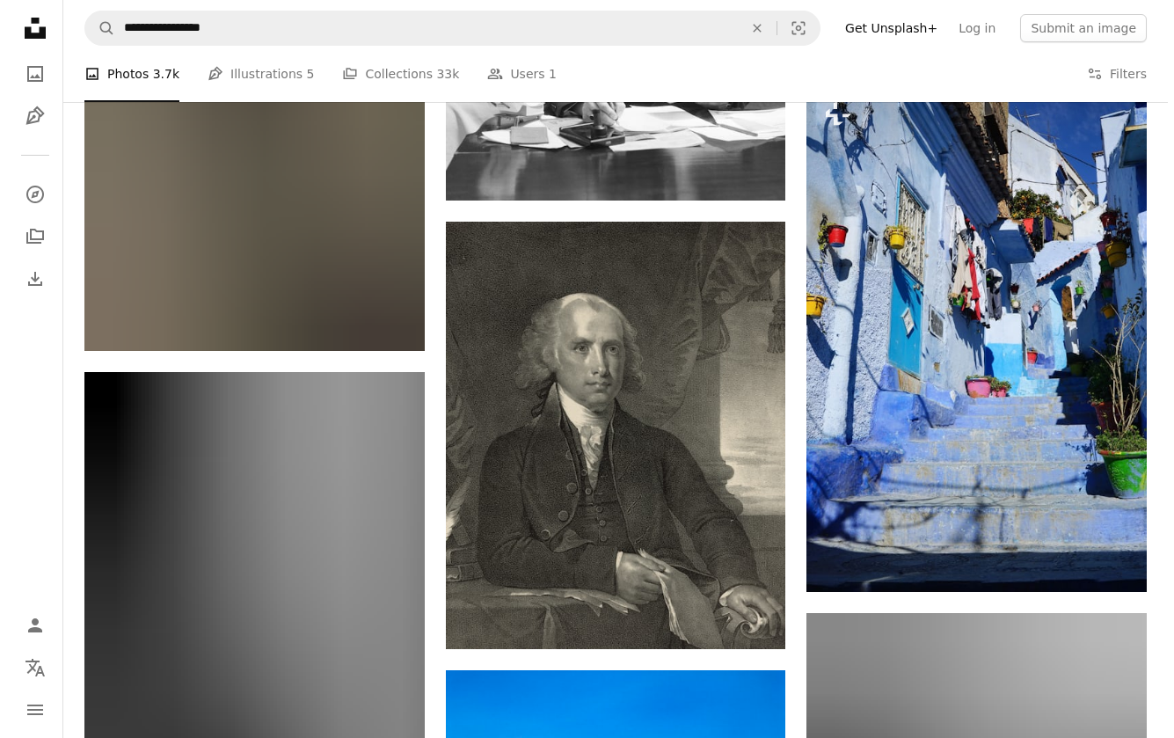
scroll to position [55891, 0]
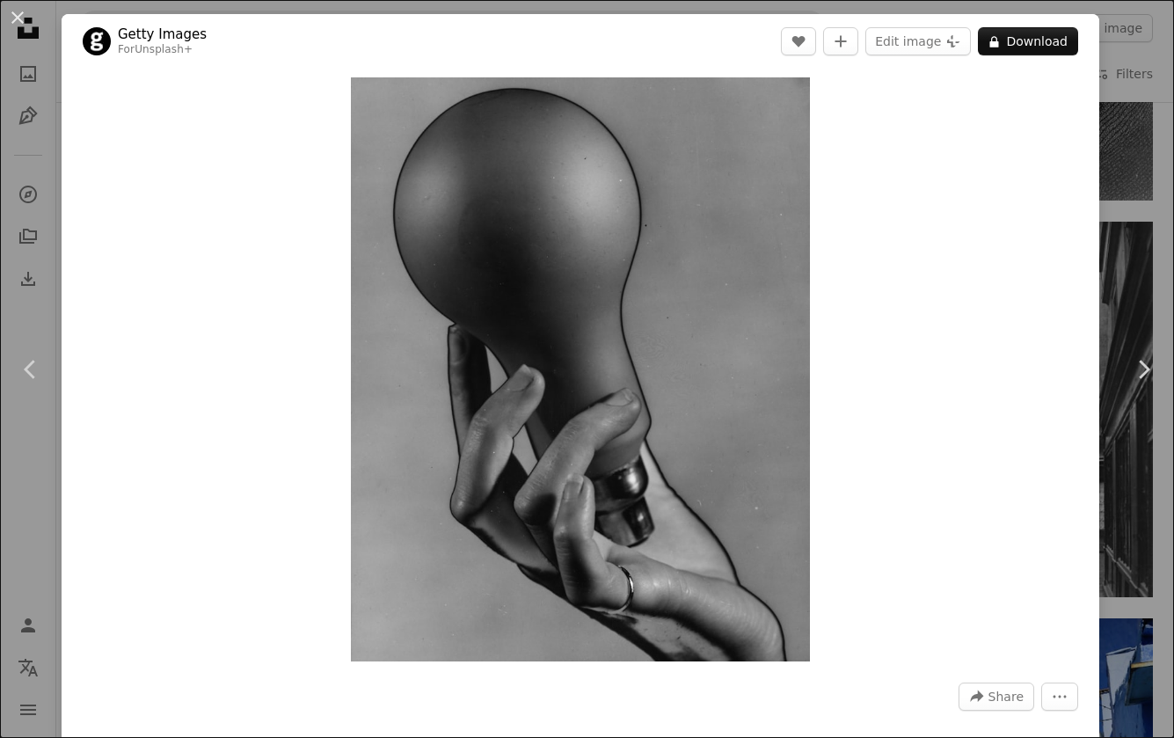
click at [958, 316] on div "Zoom in" at bounding box center [581, 370] width 1038 height 602
drag, startPoint x: 986, startPoint y: 326, endPoint x: 993, endPoint y: 309, distance: 18.1
click at [988, 326] on div "Zoom in" at bounding box center [581, 370] width 1038 height 602
click at [26, 26] on button "An X shape" at bounding box center [17, 17] width 21 height 21
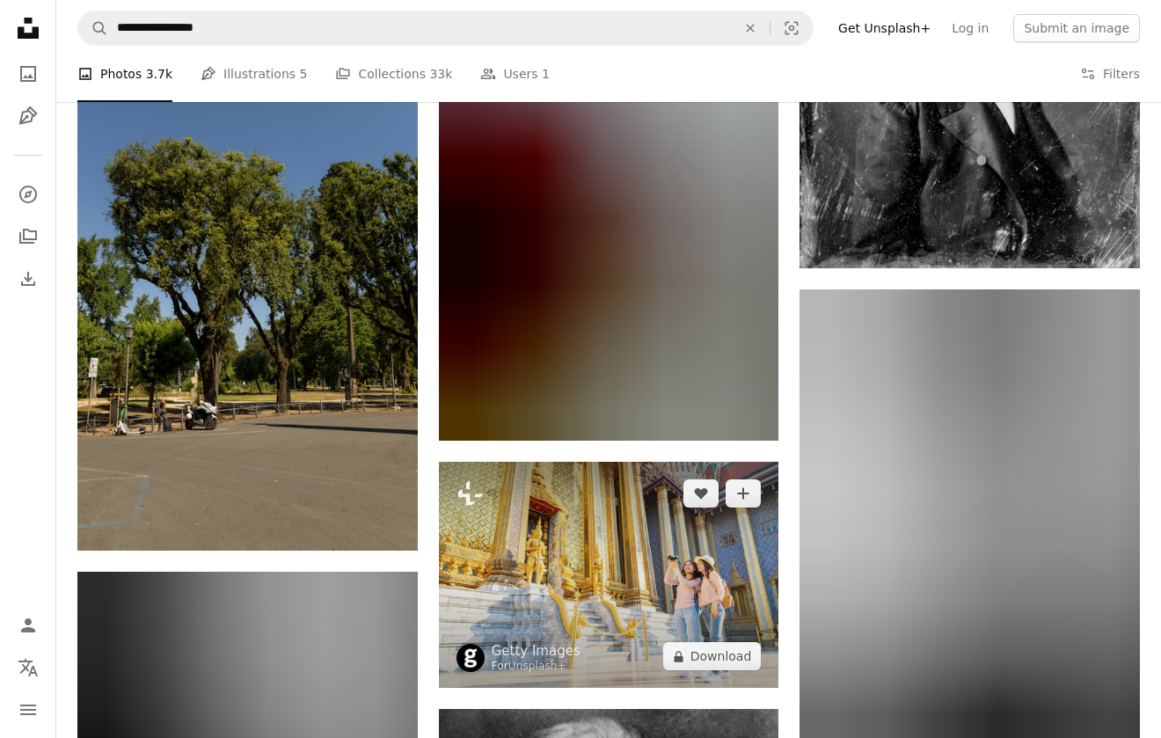
scroll to position [60101, 0]
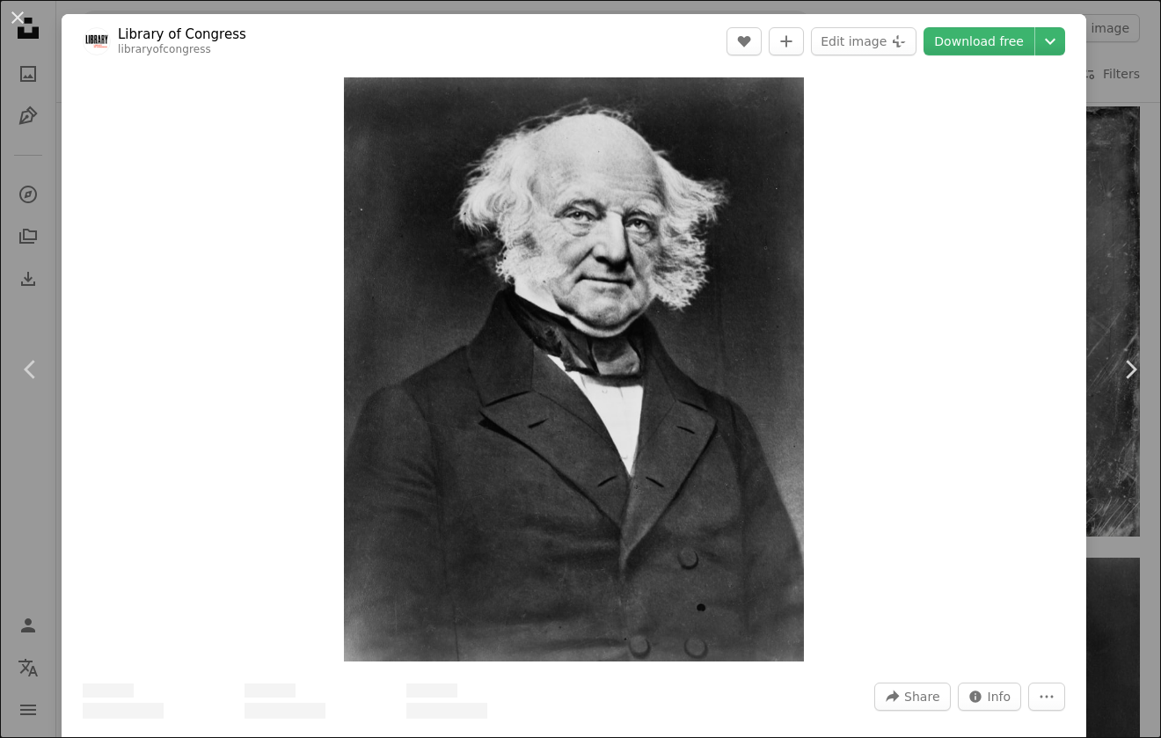
click at [1114, 153] on div "An X shape Chevron left Chevron right Library of Congress libraryofcongress A h…" at bounding box center [580, 369] width 1161 height 738
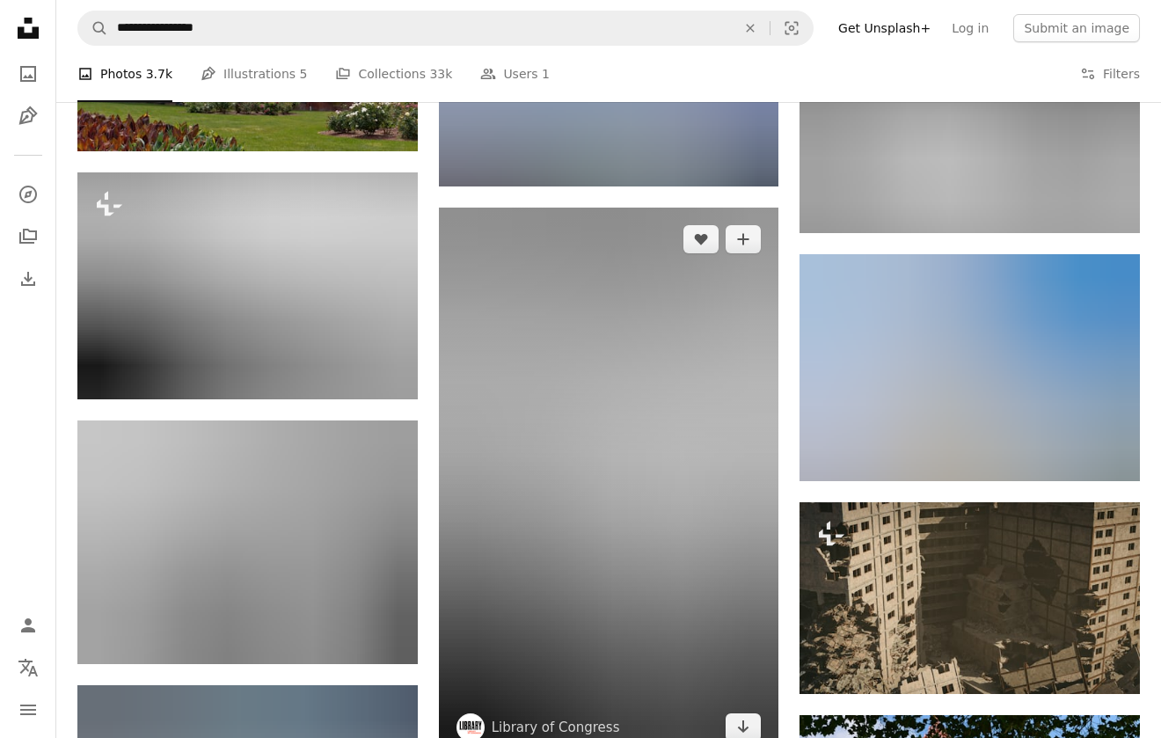
scroll to position [69573, 0]
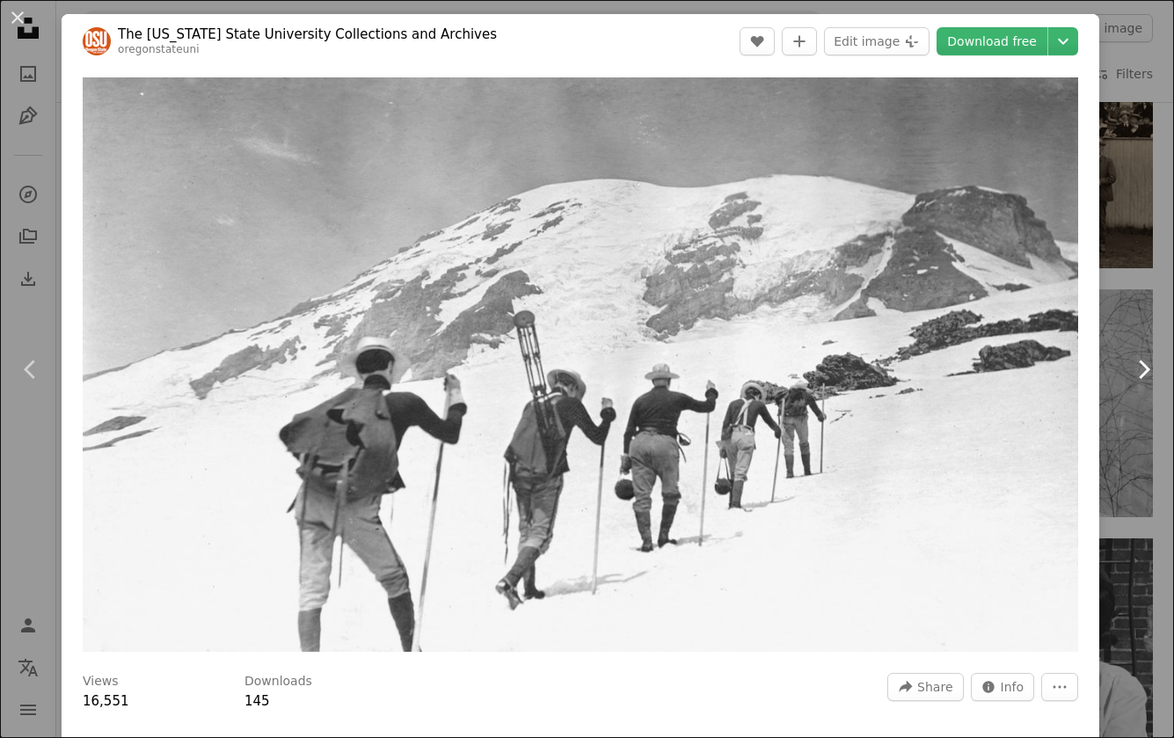
click at [1113, 342] on link "Chevron right" at bounding box center [1144, 369] width 62 height 169
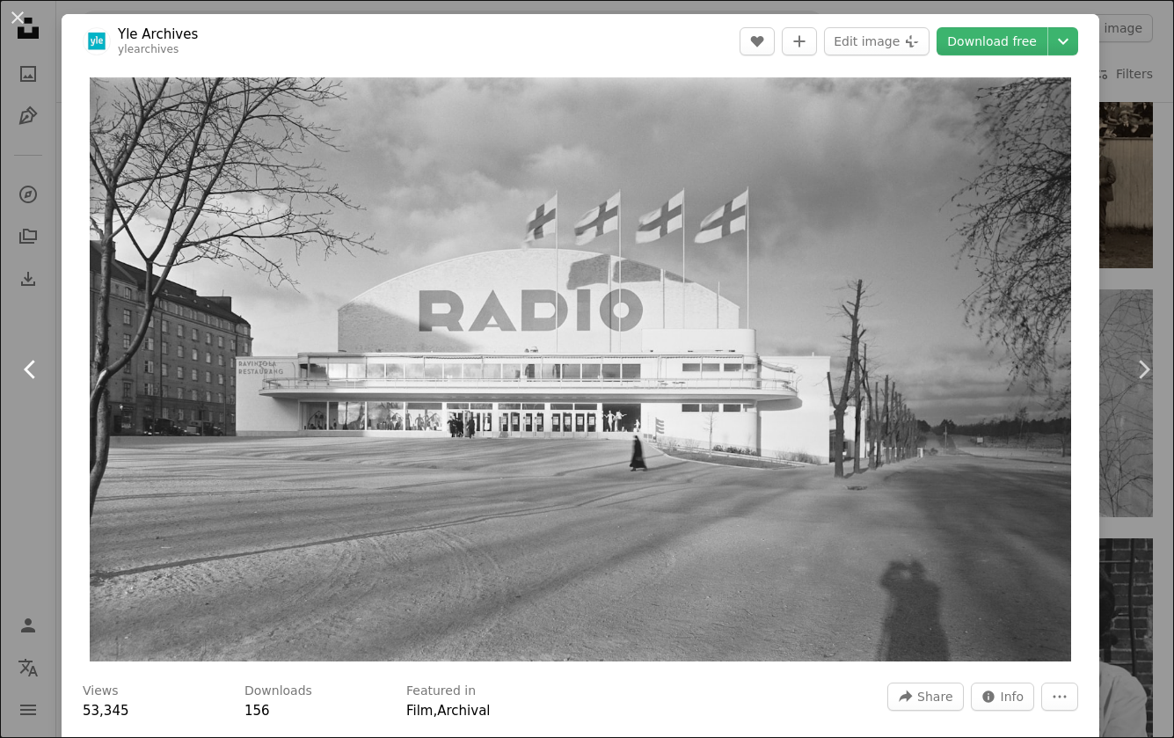
click at [18, 370] on icon "Chevron left" at bounding box center [31, 369] width 28 height 28
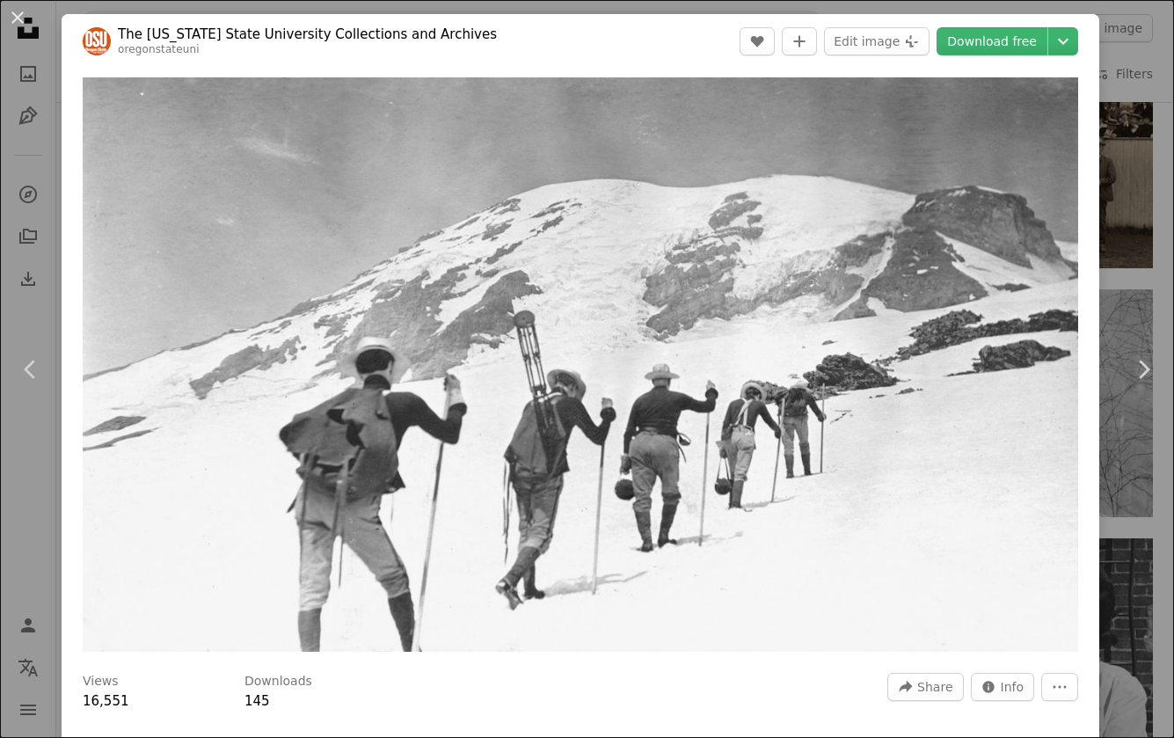
click at [1120, 165] on div "An X shape Chevron left Chevron right The [US_STATE] State University Collectio…" at bounding box center [587, 369] width 1174 height 738
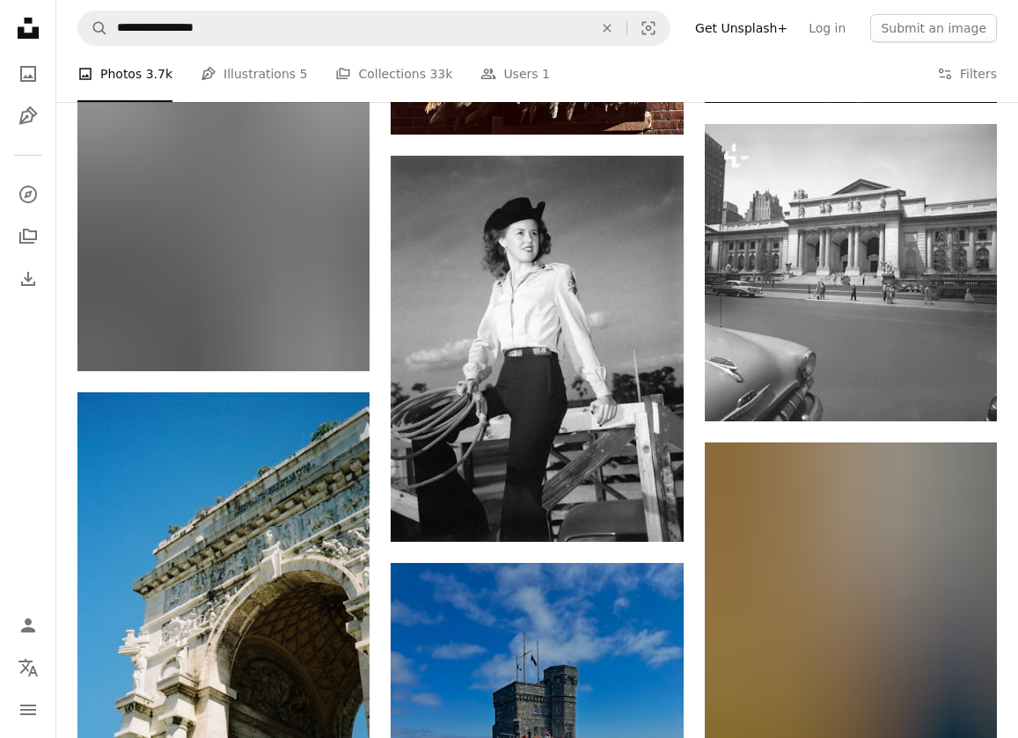
scroll to position [64180, 0]
